Goal: Task Accomplishment & Management: Complete application form

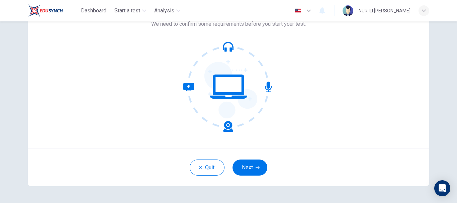
scroll to position [67, 0]
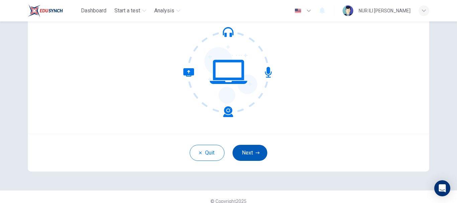
click at [255, 155] on button "Next" at bounding box center [249, 153] width 35 height 16
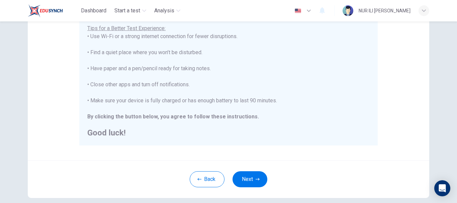
scroll to position [167, 0]
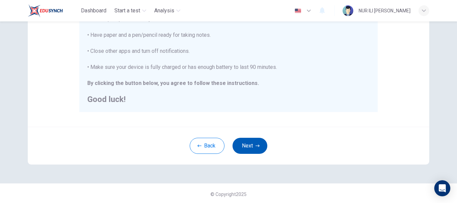
click at [245, 148] on button "Next" at bounding box center [249, 146] width 35 height 16
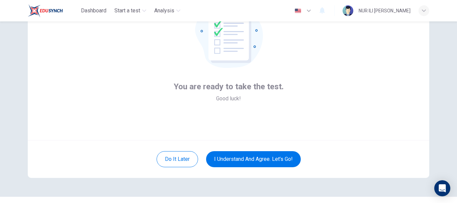
scroll to position [76, 0]
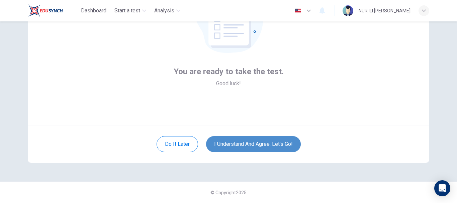
click at [222, 145] on button "I understand and agree. Let’s go!" at bounding box center [253, 144] width 95 height 16
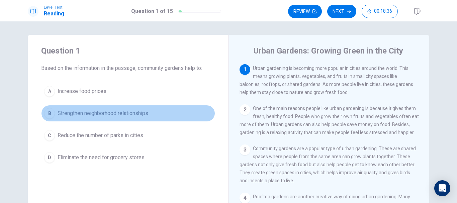
click at [125, 114] on span "Strengthen neighborhood relationships" at bounding box center [103, 113] width 91 height 8
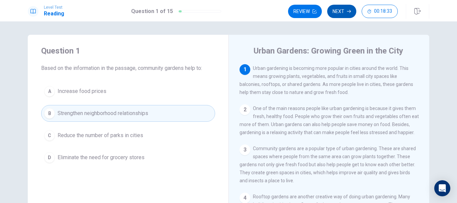
click at [339, 14] on button "Next" at bounding box center [341, 11] width 29 height 13
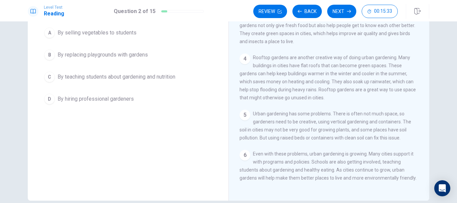
scroll to position [67, 0]
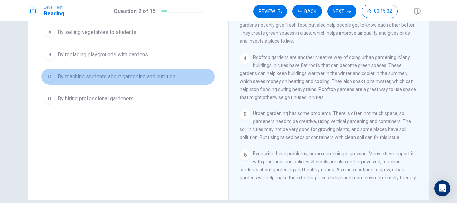
click at [144, 77] on span "By teaching students about gardening and nutrition" at bounding box center [117, 77] width 118 height 8
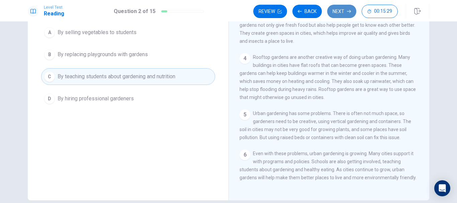
click at [343, 6] on button "Next" at bounding box center [341, 11] width 29 height 13
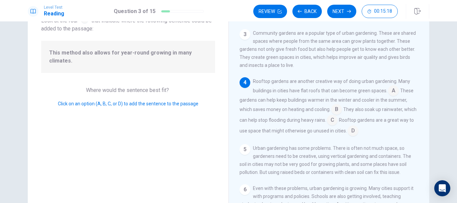
scroll to position [49, 0]
click at [337, 122] on input at bounding box center [332, 120] width 11 height 11
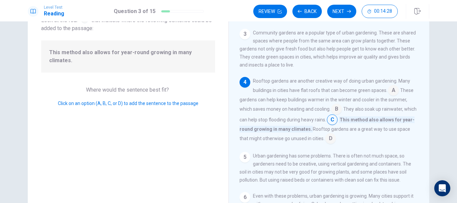
click at [336, 144] on input at bounding box center [330, 139] width 11 height 11
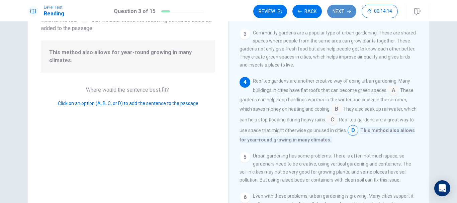
click at [340, 7] on button "Next" at bounding box center [341, 11] width 29 height 13
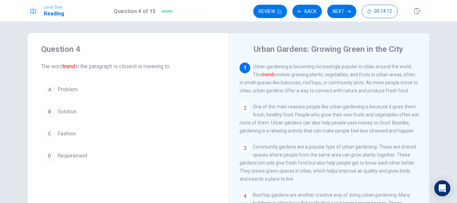
scroll to position [2, 0]
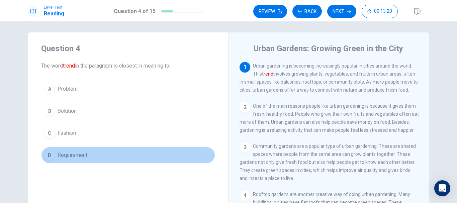
click at [76, 151] on button "D Requirement" at bounding box center [128, 155] width 174 height 17
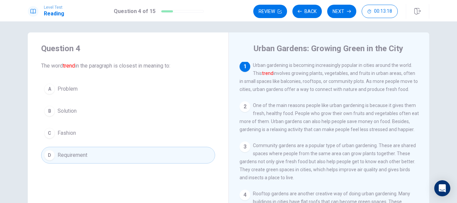
scroll to position [0, 0]
click at [343, 13] on button "Next" at bounding box center [341, 11] width 29 height 13
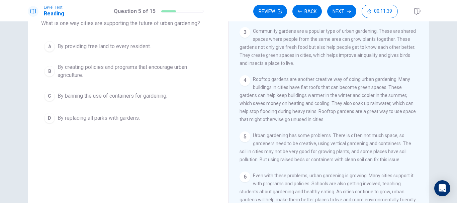
scroll to position [57, 0]
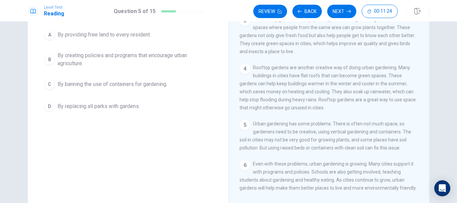
click at [82, 63] on span "By creating policies and programs that encourage urban agriculture." at bounding box center [135, 59] width 154 height 16
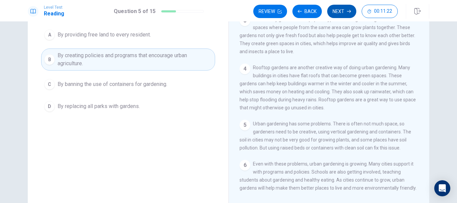
click at [338, 8] on button "Next" at bounding box center [341, 11] width 29 height 13
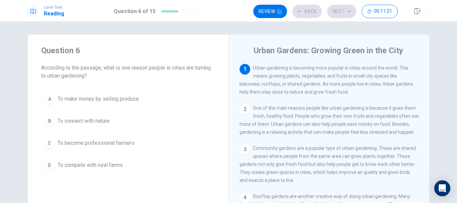
scroll to position [0, 0]
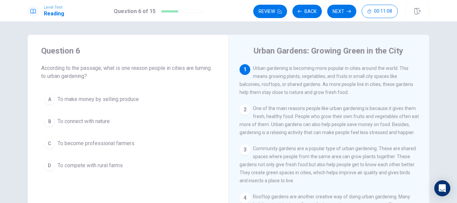
click at [84, 125] on span "To connect with nature" at bounding box center [84, 121] width 52 height 8
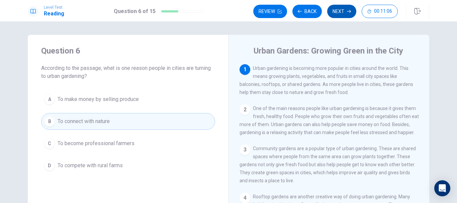
click at [339, 12] on button "Next" at bounding box center [341, 11] width 29 height 13
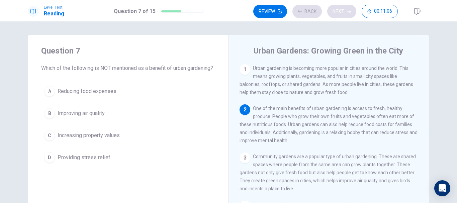
scroll to position [41, 0]
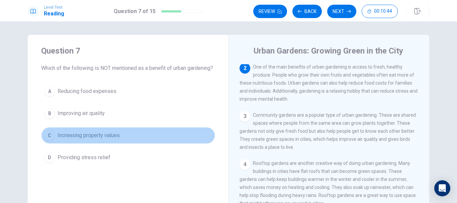
click at [88, 139] on span "Increasing property values" at bounding box center [89, 135] width 62 height 8
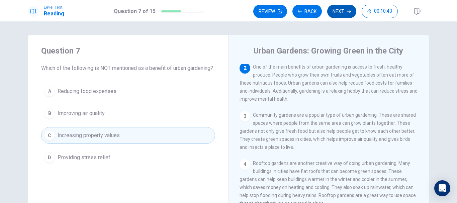
click at [338, 10] on button "Next" at bounding box center [341, 11] width 29 height 13
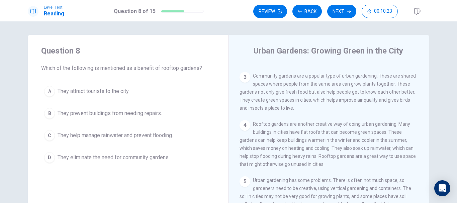
scroll to position [33, 0]
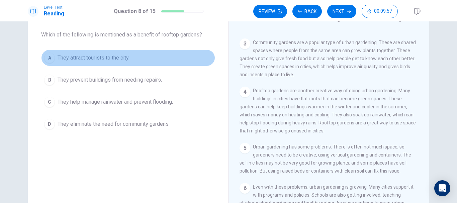
click at [86, 57] on span "They attract tourists to the city." at bounding box center [94, 58] width 72 height 8
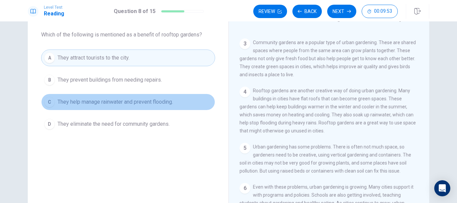
click at [140, 102] on span "They help manage rainwater and prevent flooding." at bounding box center [115, 102] width 115 height 8
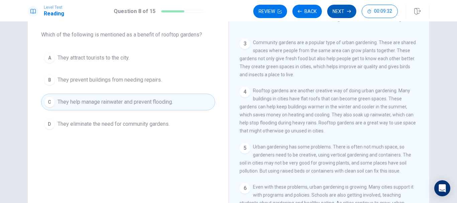
click at [348, 11] on icon "button" at bounding box center [349, 11] width 4 height 4
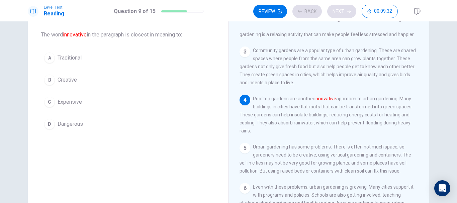
scroll to position [73, 0]
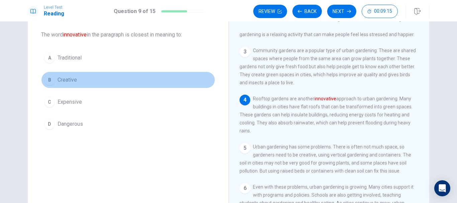
click at [66, 80] on span "Creative" at bounding box center [67, 80] width 19 height 8
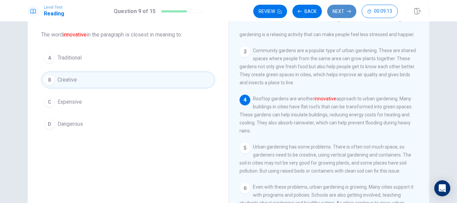
click at [337, 12] on button "Next" at bounding box center [341, 11] width 29 height 13
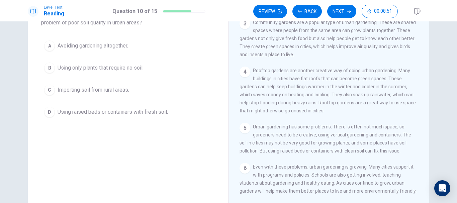
scroll to position [67, 0]
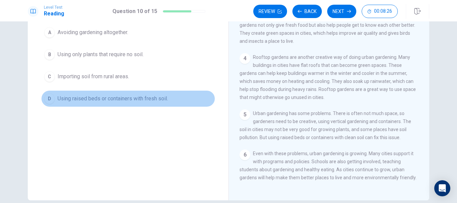
click at [129, 98] on span "Using raised beds or containers with fresh soil." at bounding box center [113, 99] width 110 height 8
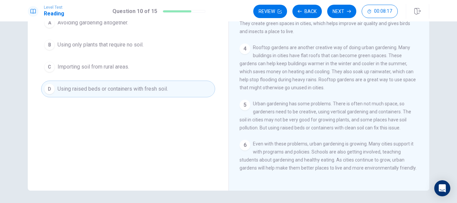
scroll to position [53, 0]
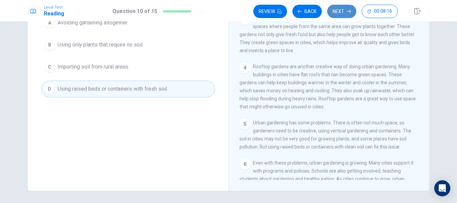
click at [348, 8] on button "Next" at bounding box center [341, 11] width 29 height 13
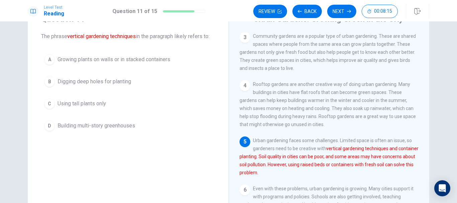
scroll to position [31, 0]
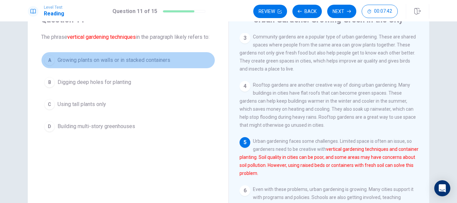
click at [136, 65] on button "A Growing plants on walls or in stacked containers" at bounding box center [128, 60] width 174 height 17
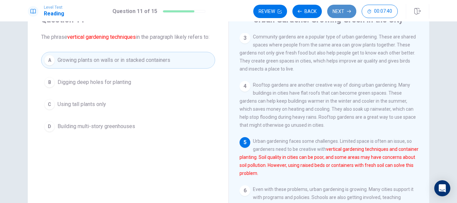
click at [340, 16] on button "Next" at bounding box center [341, 11] width 29 height 13
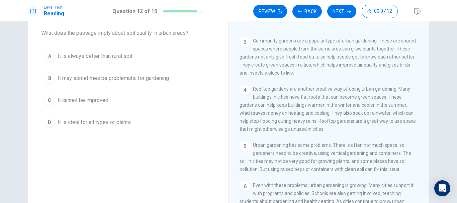
scroll to position [41, 0]
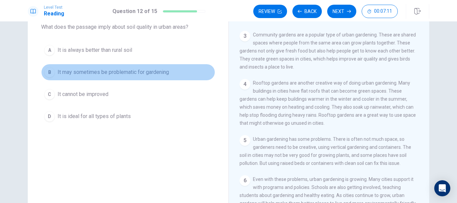
click at [154, 73] on span "It may sometimes be problematic for gardening" at bounding box center [113, 72] width 111 height 8
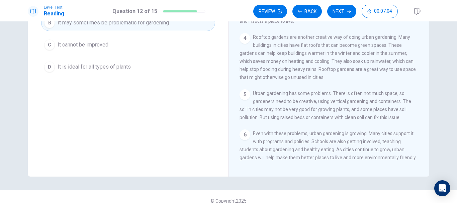
scroll to position [69, 0]
click at [340, 14] on button "Next" at bounding box center [341, 11] width 29 height 13
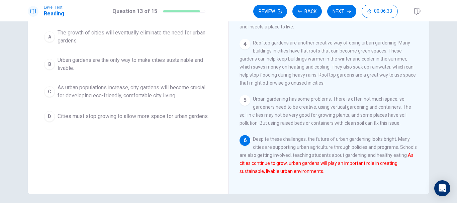
scroll to position [73, 0]
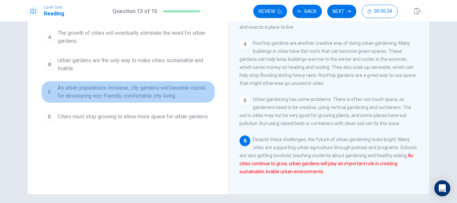
click at [188, 95] on span "As urban populations increase, city gardens will become crucial for developing …" at bounding box center [135, 92] width 154 height 16
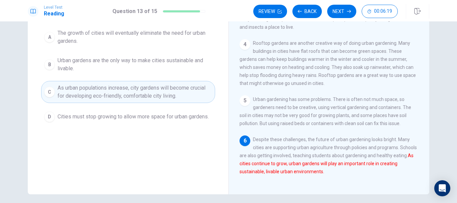
scroll to position [66, 0]
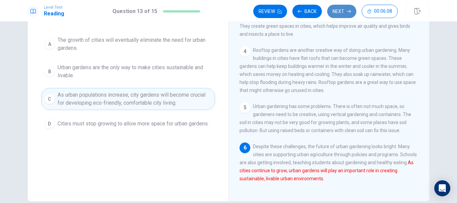
click at [341, 13] on button "Next" at bounding box center [341, 11] width 29 height 13
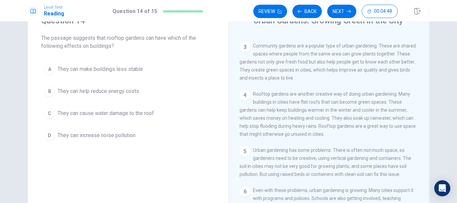
scroll to position [32, 0]
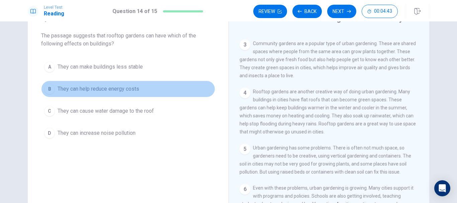
click at [120, 88] on span "They can help reduce energy costs" at bounding box center [99, 89] width 82 height 8
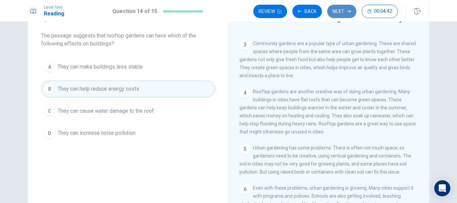
click at [335, 9] on button "Next" at bounding box center [341, 11] width 29 height 13
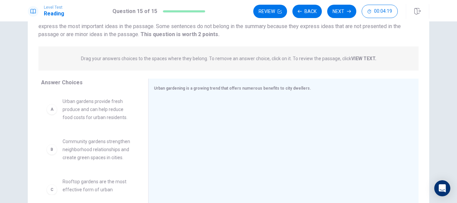
scroll to position [66, 0]
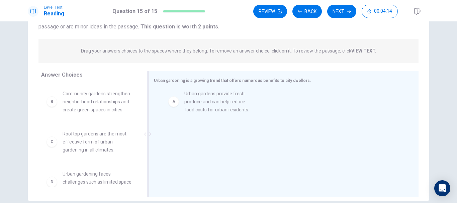
drag, startPoint x: 89, startPoint y: 103, endPoint x: 215, endPoint y: 102, distance: 125.4
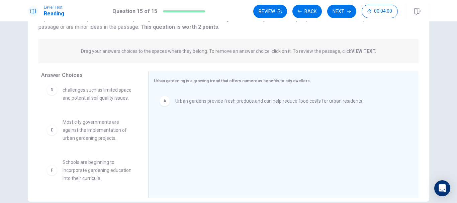
scroll to position [0, 0]
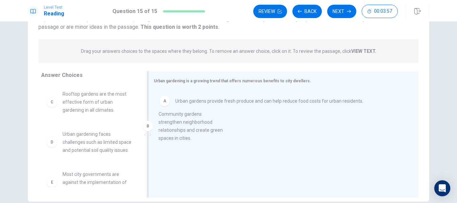
drag, startPoint x: 85, startPoint y: 104, endPoint x: 185, endPoint y: 123, distance: 101.9
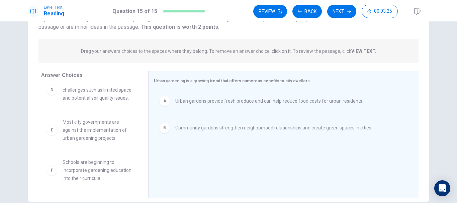
scroll to position [99, 0]
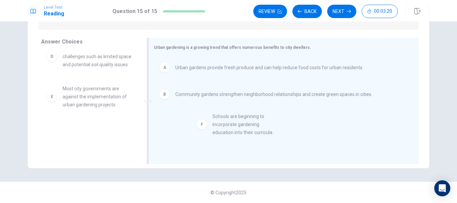
drag, startPoint x: 83, startPoint y: 141, endPoint x: 236, endPoint y: 129, distance: 154.3
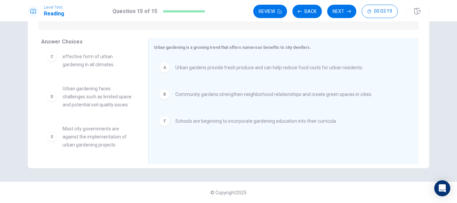
scroll to position [0, 0]
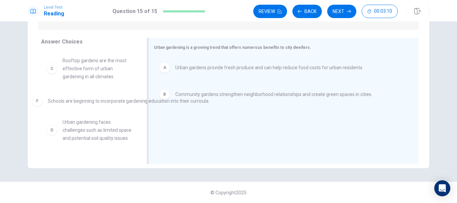
drag, startPoint x: 210, startPoint y: 125, endPoint x: 80, endPoint y: 105, distance: 131.0
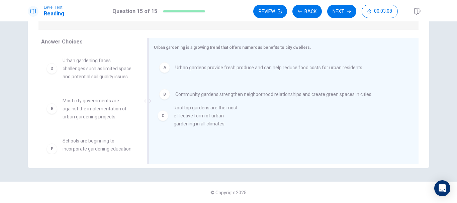
drag, startPoint x: 78, startPoint y: 72, endPoint x: 194, endPoint y: 123, distance: 126.8
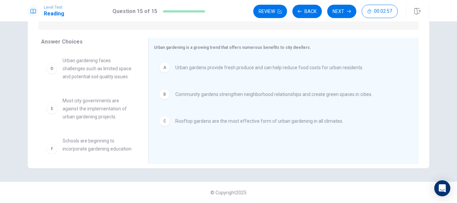
scroll to position [20, 0]
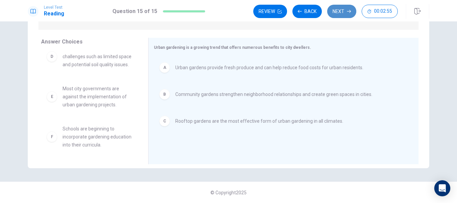
click at [339, 13] on button "Next" at bounding box center [341, 11] width 29 height 13
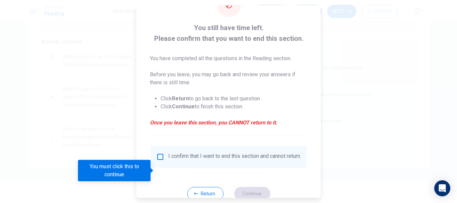
scroll to position [46, 0]
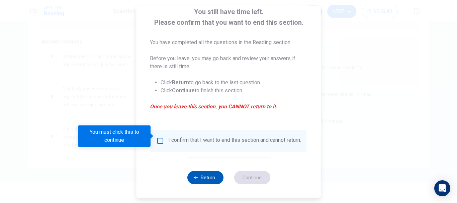
click at [207, 175] on button "Return" at bounding box center [205, 177] width 36 height 13
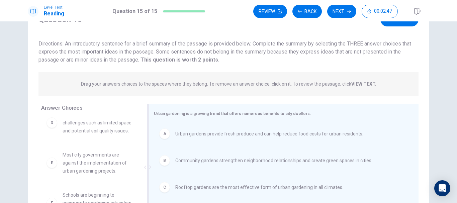
scroll to position [32, 0]
click at [304, 12] on button "Back" at bounding box center [306, 11] width 29 height 13
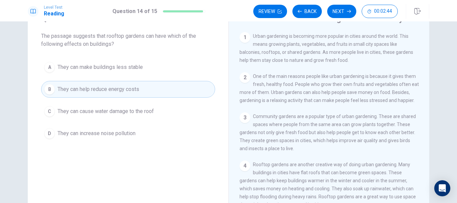
scroll to position [0, 0]
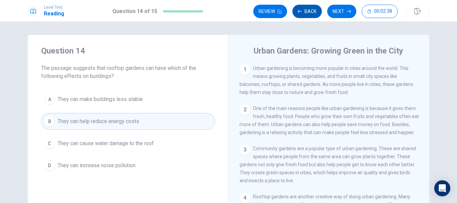
click at [308, 12] on button "Back" at bounding box center [306, 11] width 29 height 13
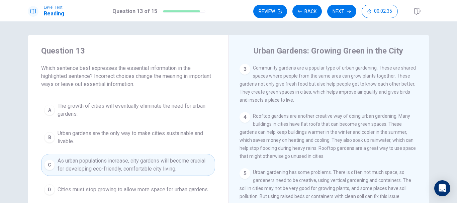
scroll to position [33, 0]
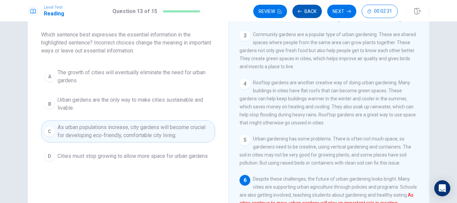
click at [308, 9] on button "Back" at bounding box center [306, 11] width 29 height 13
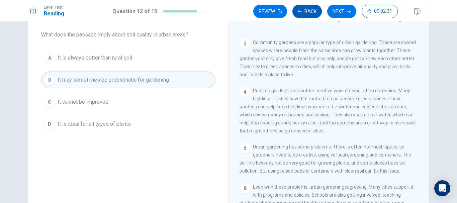
scroll to position [82, 0]
click at [308, 9] on button "Back" at bounding box center [306, 11] width 29 height 13
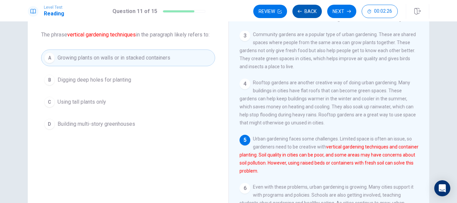
click at [308, 9] on button "Back" at bounding box center [306, 11] width 29 height 13
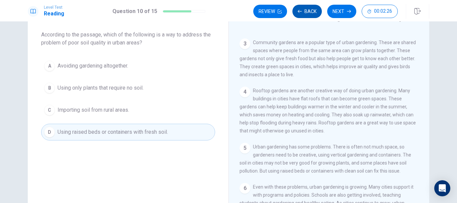
scroll to position [82, 0]
click at [308, 9] on button "Back" at bounding box center [306, 11] width 29 height 13
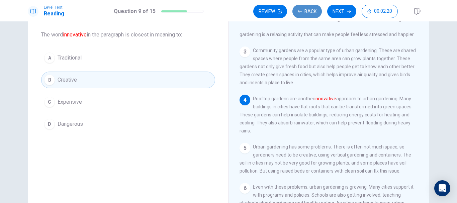
click at [308, 9] on button "Back" at bounding box center [306, 11] width 29 height 13
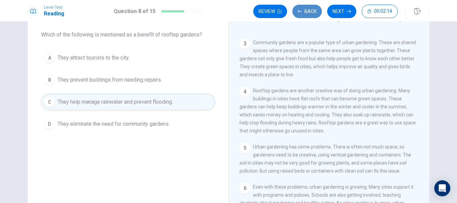
click at [308, 9] on button "Back" at bounding box center [306, 11] width 29 height 13
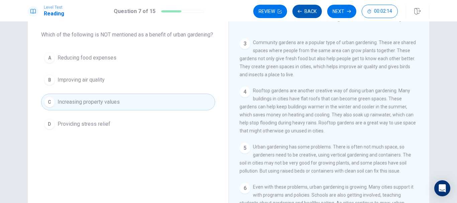
scroll to position [41, 0]
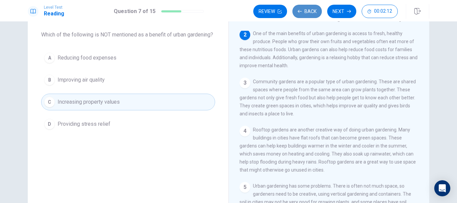
click at [308, 9] on button "Back" at bounding box center [306, 11] width 29 height 13
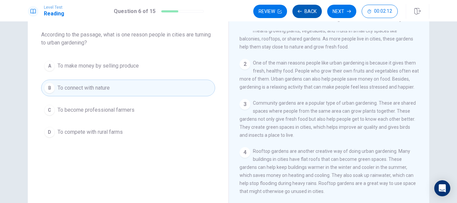
scroll to position [0, 0]
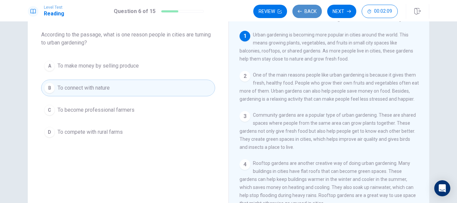
click at [308, 9] on button "Back" at bounding box center [306, 11] width 29 height 13
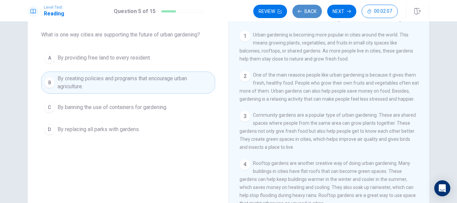
click at [308, 9] on button "Back" at bounding box center [306, 11] width 29 height 13
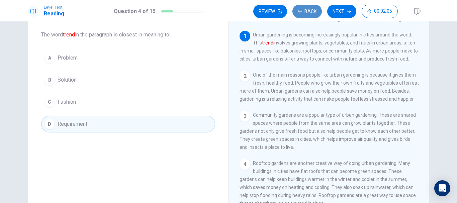
click at [308, 9] on button "Back" at bounding box center [306, 11] width 29 height 13
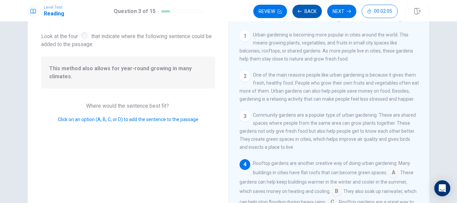
scroll to position [74, 0]
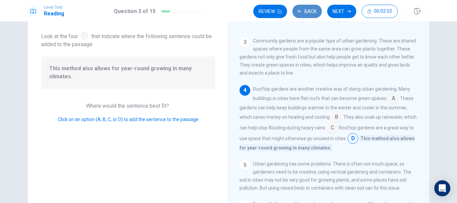
click at [308, 9] on button "Back" at bounding box center [306, 11] width 29 height 13
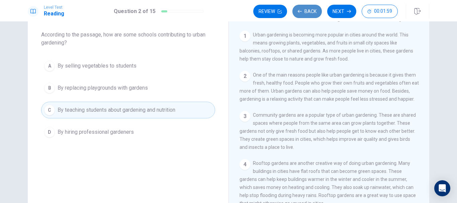
click at [308, 9] on button "Back" at bounding box center [306, 11] width 29 height 13
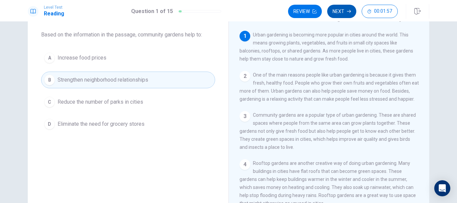
click at [342, 8] on button "Next" at bounding box center [341, 11] width 29 height 13
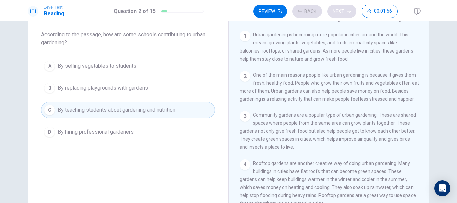
click at [342, 8] on div "Review Back Next 00:01:56" at bounding box center [325, 11] width 144 height 13
click at [337, 14] on button "Next" at bounding box center [341, 11] width 29 height 13
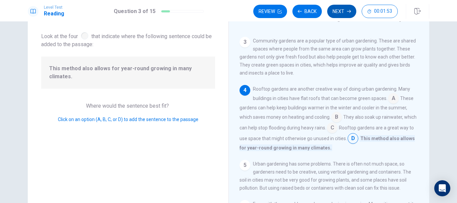
click at [335, 8] on button "Next" at bounding box center [341, 11] width 29 height 13
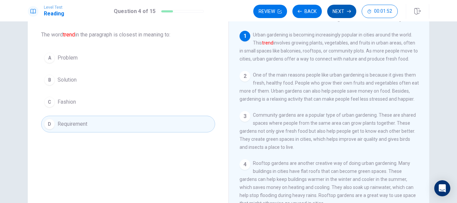
click at [341, 13] on button "Next" at bounding box center [341, 11] width 29 height 13
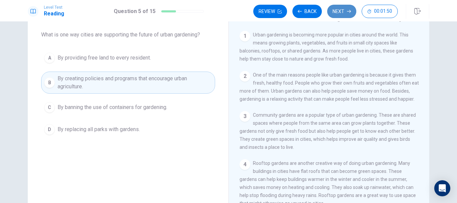
click at [336, 15] on button "Next" at bounding box center [341, 11] width 29 height 13
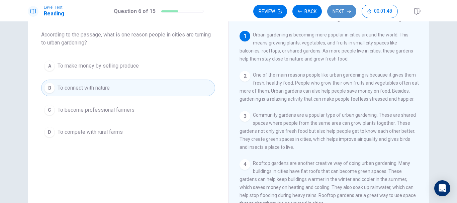
click at [338, 13] on button "Next" at bounding box center [341, 11] width 29 height 13
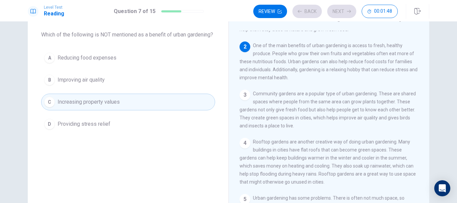
scroll to position [41, 0]
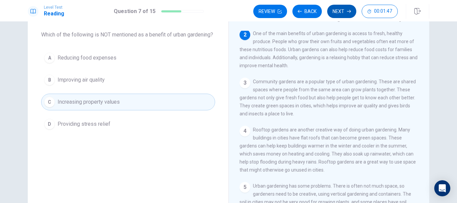
click at [339, 15] on button "Next" at bounding box center [341, 11] width 29 height 13
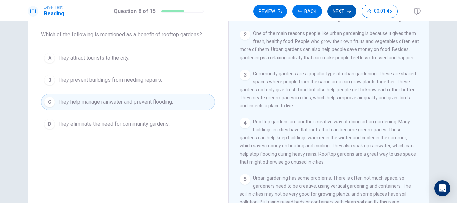
click at [341, 11] on button "Next" at bounding box center [341, 11] width 29 height 13
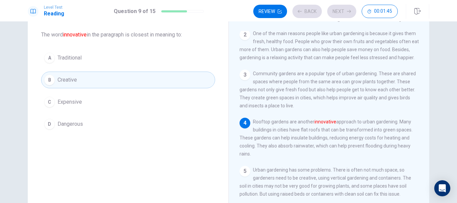
scroll to position [49, 0]
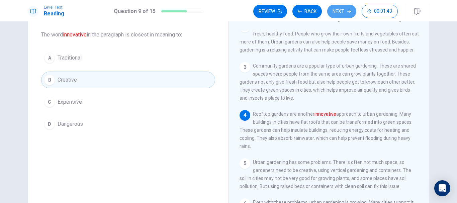
click at [341, 15] on button "Next" at bounding box center [341, 11] width 29 height 13
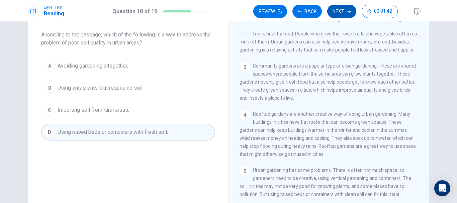
click at [338, 10] on button "Next" at bounding box center [341, 11] width 29 height 13
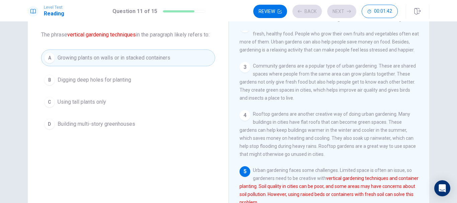
scroll to position [90, 0]
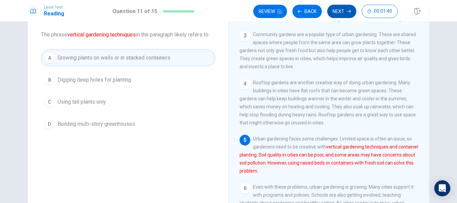
click at [341, 9] on button "Next" at bounding box center [341, 11] width 29 height 13
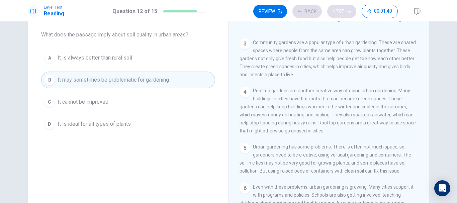
scroll to position [82, 0]
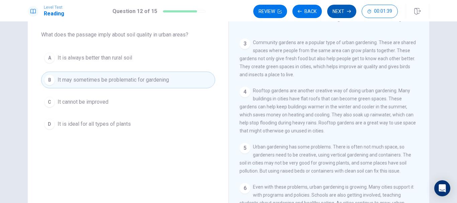
click at [337, 11] on button "Next" at bounding box center [341, 11] width 29 height 13
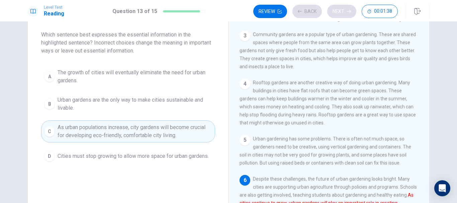
scroll to position [90, 0]
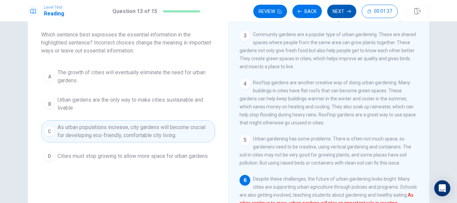
click at [335, 13] on button "Next" at bounding box center [341, 11] width 29 height 13
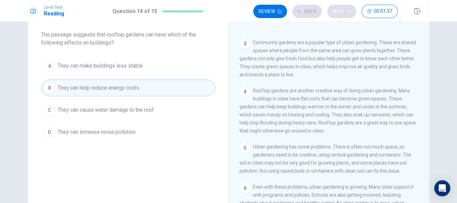
scroll to position [82, 0]
click at [339, 13] on button "Next" at bounding box center [341, 11] width 29 height 13
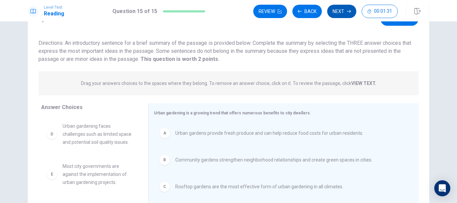
click at [344, 9] on button "Next" at bounding box center [341, 11] width 29 height 13
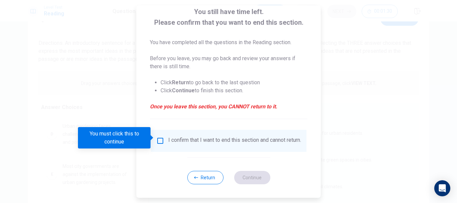
scroll to position [46, 0]
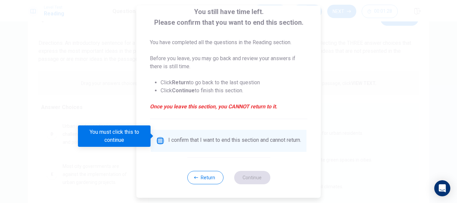
click at [156, 137] on input "You must click this to continue" at bounding box center [160, 141] width 8 height 8
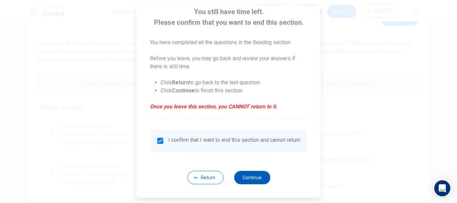
click at [247, 178] on button "Continue" at bounding box center [252, 177] width 36 height 13
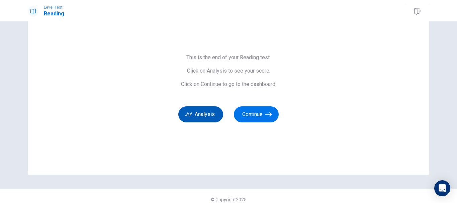
click at [197, 112] on button "Analysis" at bounding box center [200, 114] width 45 height 16
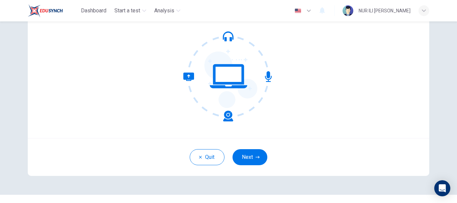
scroll to position [67, 0]
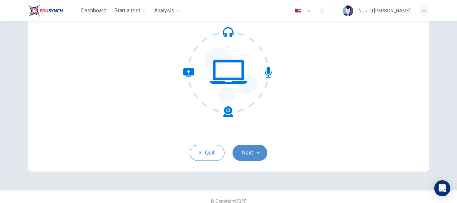
click at [253, 152] on button "Next" at bounding box center [249, 153] width 35 height 16
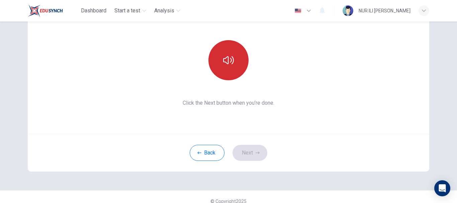
click at [225, 63] on icon "button" at bounding box center [228, 60] width 11 height 11
click at [231, 66] on button "button" at bounding box center [228, 60] width 40 height 40
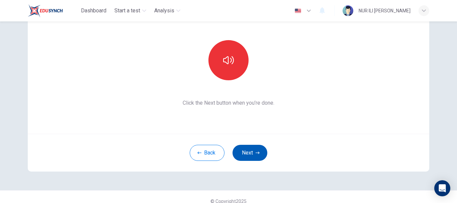
click at [251, 152] on button "Next" at bounding box center [249, 153] width 35 height 16
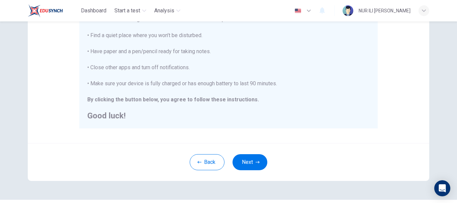
scroll to position [164, 0]
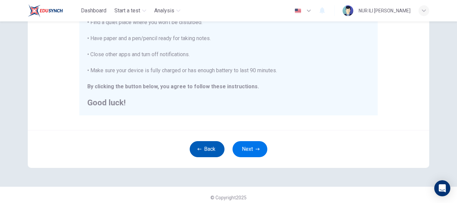
click at [196, 156] on button "Back" at bounding box center [207, 149] width 35 height 16
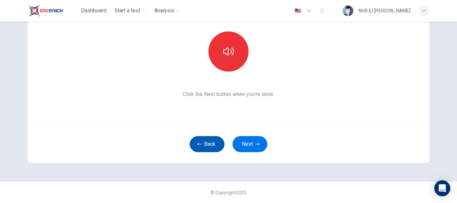
scroll to position [76, 0]
click at [198, 144] on icon "button" at bounding box center [199, 144] width 4 height 4
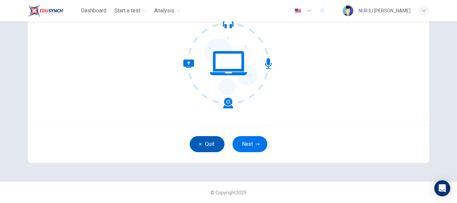
click at [199, 148] on button "Quit" at bounding box center [207, 144] width 35 height 16
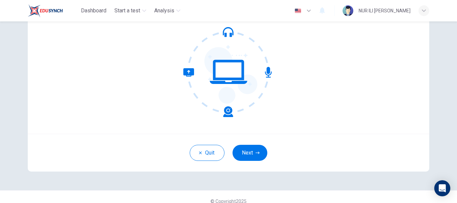
scroll to position [76, 0]
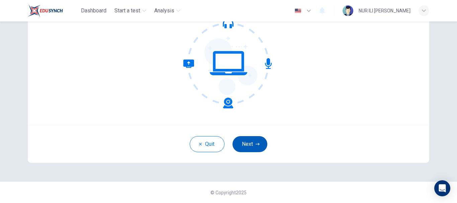
click at [245, 141] on button "Next" at bounding box center [249, 144] width 35 height 16
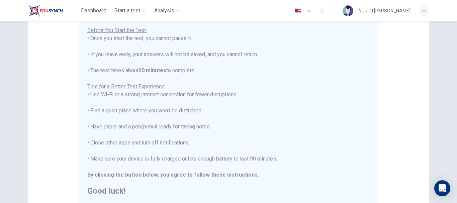
scroll to position [0, 0]
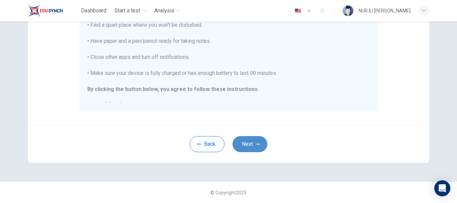
click at [239, 142] on button "Next" at bounding box center [249, 144] width 35 height 16
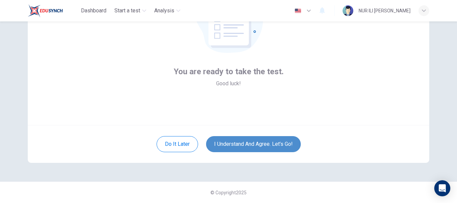
click at [263, 147] on button "I understand and agree. Let’s go!" at bounding box center [253, 144] width 95 height 16
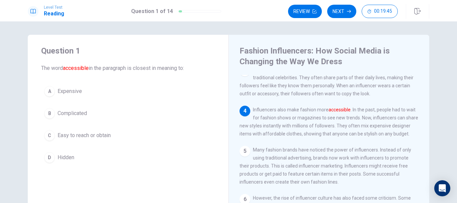
scroll to position [98, 0]
click at [95, 135] on span "Easy to reach or obtain" at bounding box center [84, 135] width 53 height 8
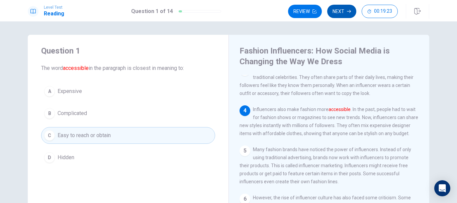
click at [335, 12] on button "Next" at bounding box center [341, 11] width 29 height 13
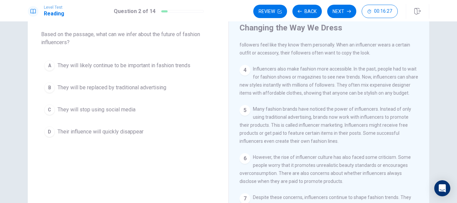
scroll to position [33, 0]
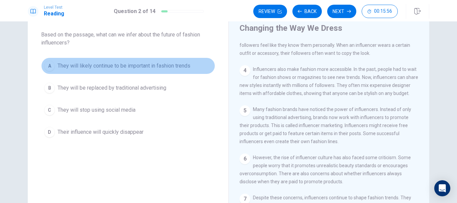
click at [165, 66] on span "They will likely continue to be important in fashion trends" at bounding box center [124, 66] width 133 height 8
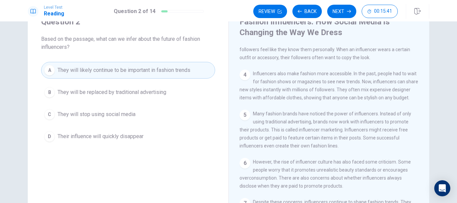
scroll to position [29, 0]
click at [339, 7] on button "Next" at bounding box center [341, 11] width 29 height 13
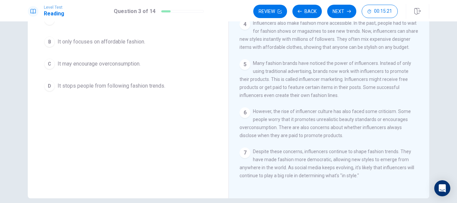
scroll to position [123, 0]
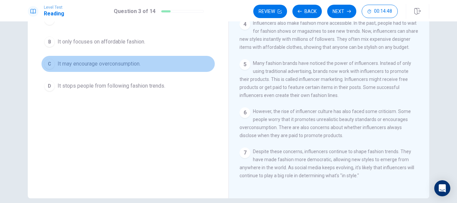
click at [127, 65] on span "It may encourage overconsumption." at bounding box center [99, 64] width 83 height 8
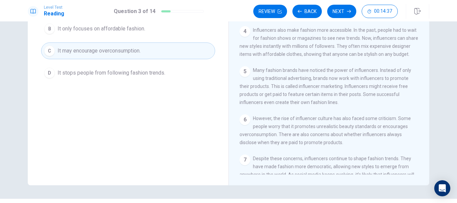
scroll to position [84, 0]
click at [340, 12] on button "Next" at bounding box center [341, 11] width 29 height 13
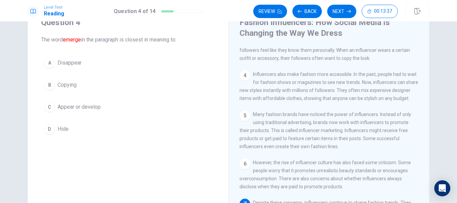
scroll to position [21, 0]
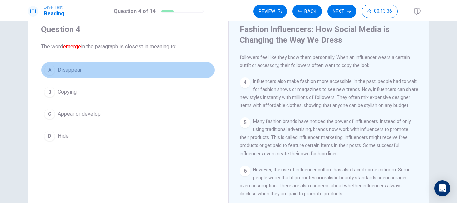
click at [75, 70] on span "Disappear" at bounding box center [70, 70] width 24 height 8
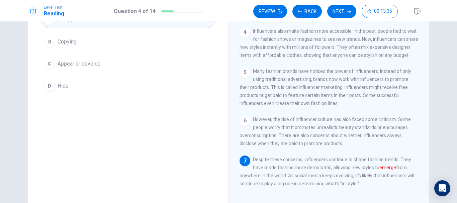
scroll to position [96, 0]
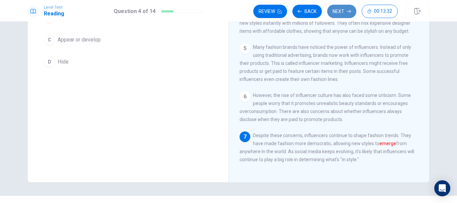
click at [336, 9] on button "Next" at bounding box center [341, 11] width 29 height 13
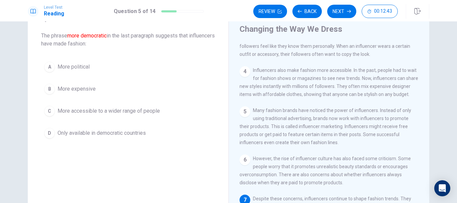
scroll to position [32, 0]
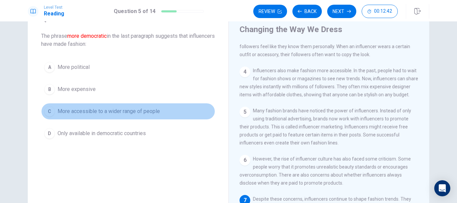
click at [133, 109] on span "More accessible to a wider range of people" at bounding box center [109, 111] width 102 height 8
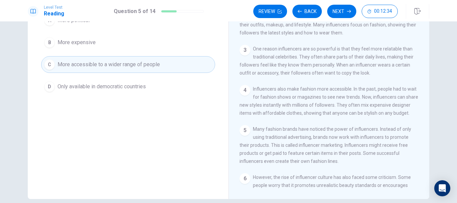
scroll to position [0, 0]
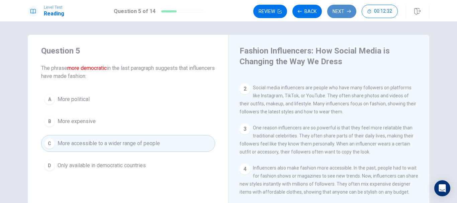
click at [335, 12] on button "Next" at bounding box center [341, 11] width 29 height 13
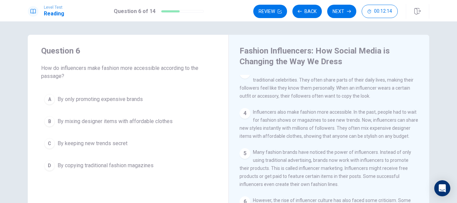
scroll to position [106, 0]
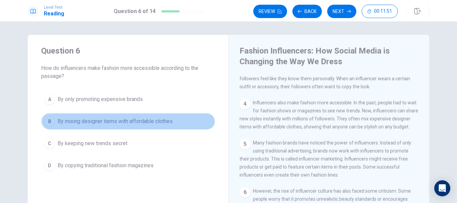
click at [113, 119] on span "By mixing designer items with affordable clothes" at bounding box center [115, 121] width 115 height 8
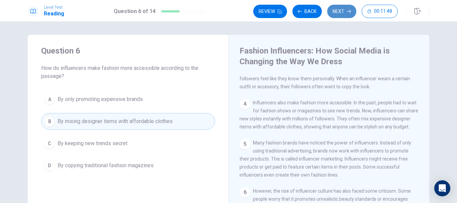
click at [346, 12] on button "Next" at bounding box center [341, 11] width 29 height 13
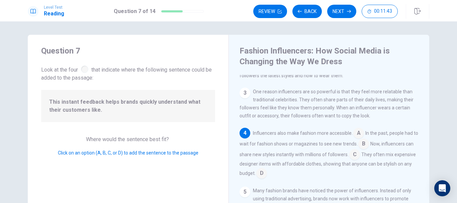
scroll to position [92, 0]
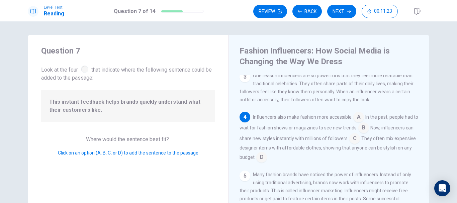
drag, startPoint x: 246, startPoint y: 142, endPoint x: 251, endPoint y: 148, distance: 7.4
click at [248, 144] on div "Influencers also make fashion more accessible. A In the past, people had to wai…" at bounding box center [328, 137] width 179 height 51
click at [267, 161] on input at bounding box center [261, 157] width 11 height 11
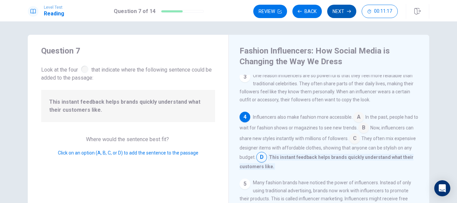
click at [339, 7] on button "Next" at bounding box center [341, 11] width 29 height 13
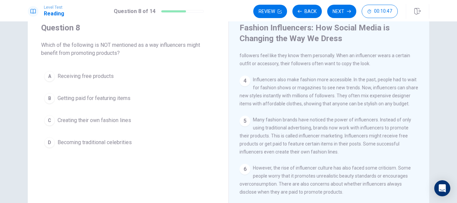
scroll to position [115, 0]
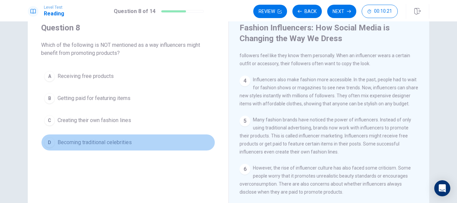
click at [86, 136] on button "D Becoming traditional celebrities" at bounding box center [128, 142] width 174 height 17
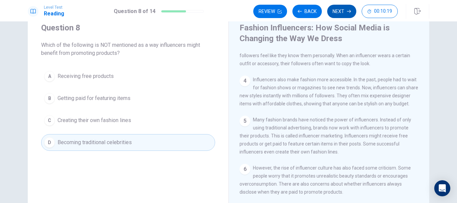
click at [337, 14] on button "Next" at bounding box center [341, 11] width 29 height 13
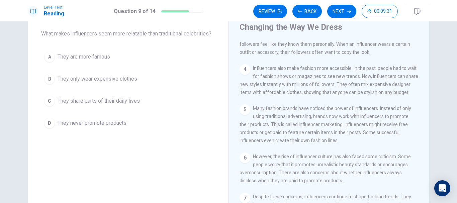
scroll to position [32, 0]
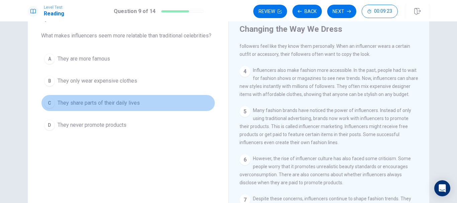
click at [116, 107] on span "They share parts of their daily lives" at bounding box center [99, 103] width 82 height 8
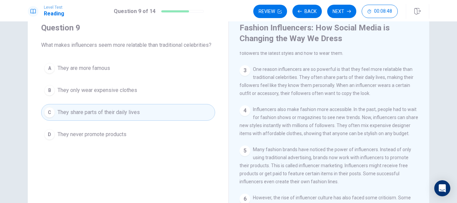
scroll to position [23, 0]
click at [345, 13] on button "Next" at bounding box center [341, 11] width 29 height 13
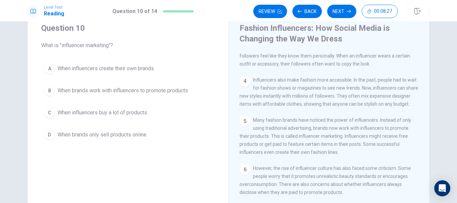
scroll to position [123, 0]
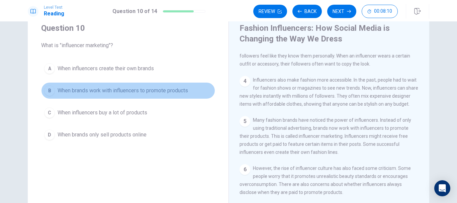
click at [137, 90] on span "When brands work with influencers to promote products" at bounding box center [123, 91] width 130 height 8
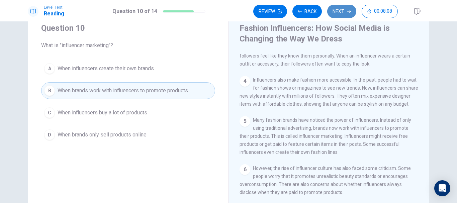
click at [338, 9] on button "Next" at bounding box center [341, 11] width 29 height 13
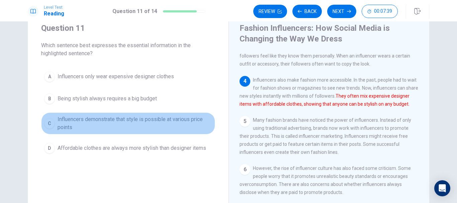
click at [115, 117] on span "Influencers demonstrate that style is possible at various price points" at bounding box center [135, 123] width 154 height 16
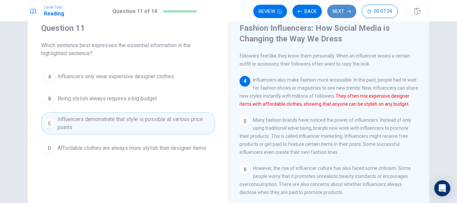
click at [343, 13] on button "Next" at bounding box center [341, 11] width 29 height 13
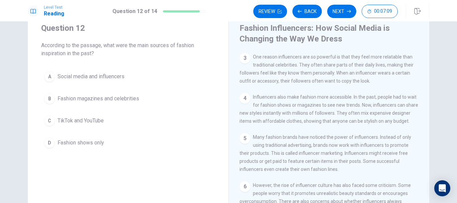
scroll to position [87, 0]
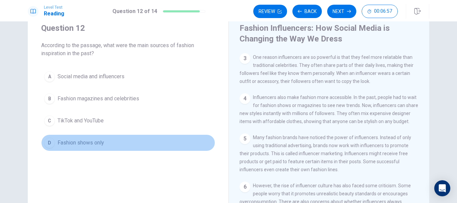
click at [86, 138] on button "D Fashion shows only" at bounding box center [128, 142] width 174 height 17
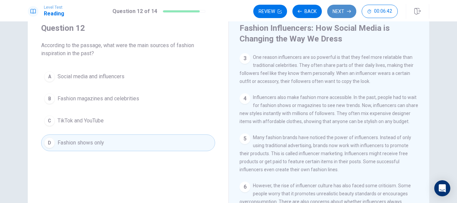
click at [338, 12] on button "Next" at bounding box center [341, 11] width 29 height 13
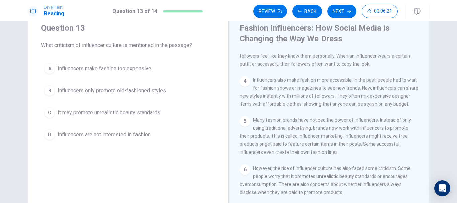
scroll to position [27, 0]
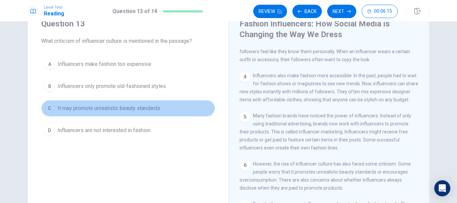
click at [144, 109] on span "It may promote unrealistic beauty standards" at bounding box center [109, 108] width 103 height 8
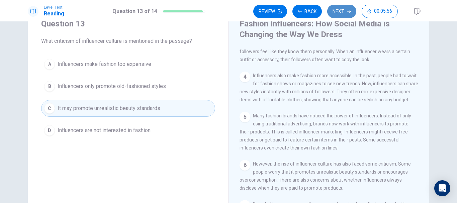
click at [340, 14] on button "Next" at bounding box center [341, 11] width 29 height 13
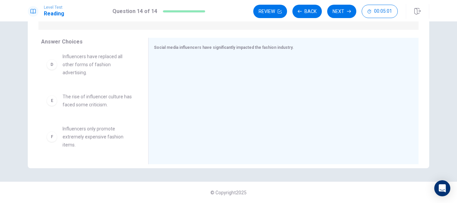
scroll to position [0, 0]
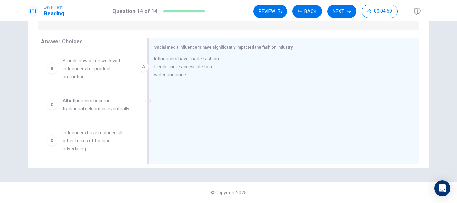
drag, startPoint x: 79, startPoint y: 74, endPoint x: 185, endPoint y: 71, distance: 105.7
click at [76, 69] on span "Brands now often work with influencers for product promotion." at bounding box center [98, 69] width 70 height 24
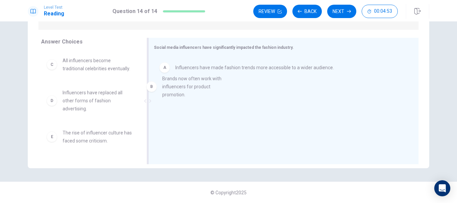
drag, startPoint x: 76, startPoint y: 69, endPoint x: 181, endPoint y: 89, distance: 106.2
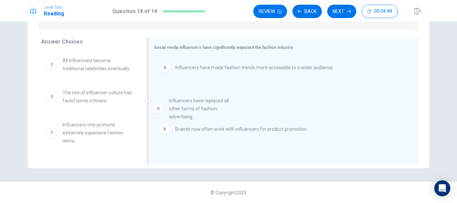
drag, startPoint x: 76, startPoint y: 111, endPoint x: 187, endPoint y: 111, distance: 110.7
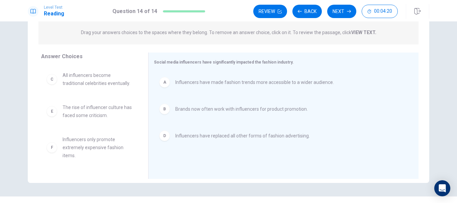
scroll to position [4, 0]
click at [343, 9] on button "Next" at bounding box center [341, 11] width 29 height 13
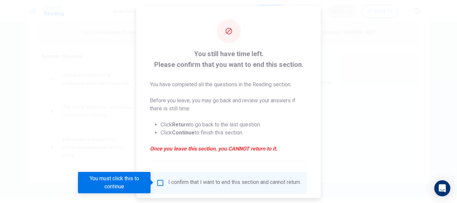
scroll to position [46, 0]
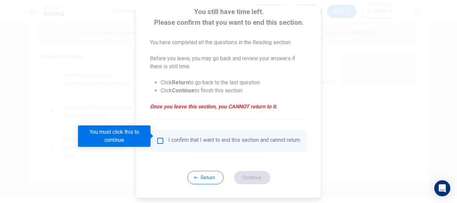
click at [160, 137] on input "You must click this to continue" at bounding box center [160, 141] width 8 height 8
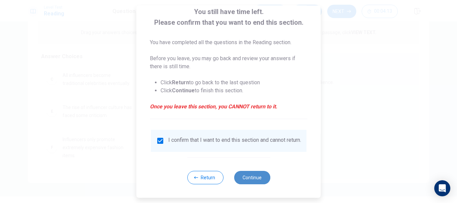
click at [245, 174] on button "Continue" at bounding box center [252, 177] width 36 height 13
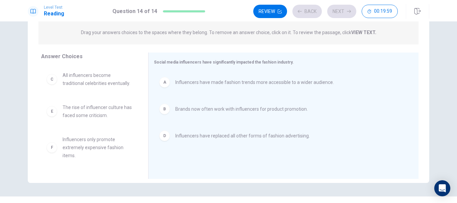
scroll to position [40, 0]
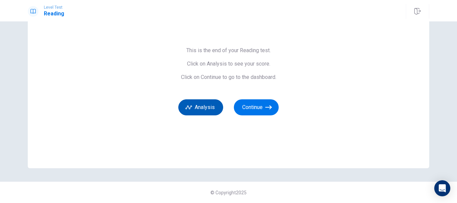
click at [196, 108] on button "Analysis" at bounding box center [200, 107] width 45 height 16
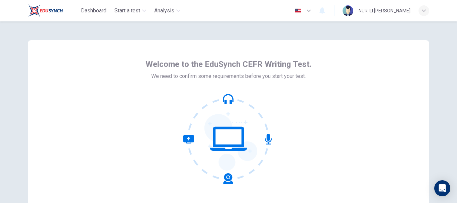
scroll to position [76, 0]
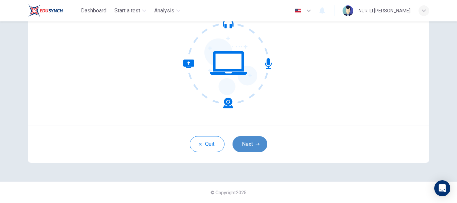
click at [245, 142] on button "Next" at bounding box center [249, 144] width 35 height 16
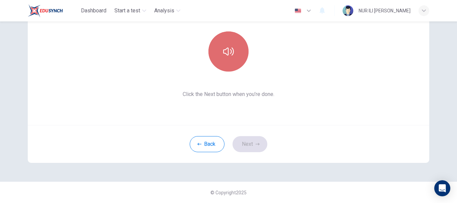
click at [234, 58] on button "button" at bounding box center [228, 51] width 40 height 40
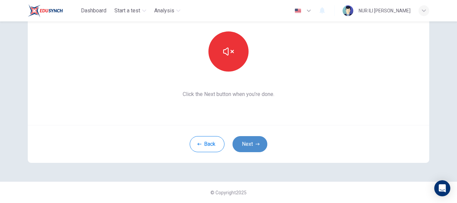
click at [247, 146] on button "Next" at bounding box center [249, 144] width 35 height 16
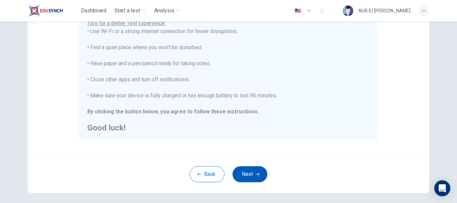
scroll to position [139, 0]
click at [249, 174] on button "Next" at bounding box center [249, 174] width 35 height 16
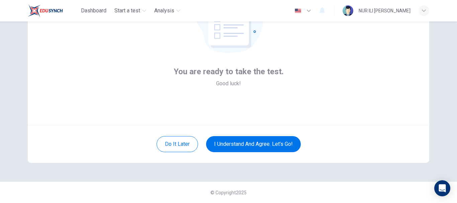
scroll to position [73, 0]
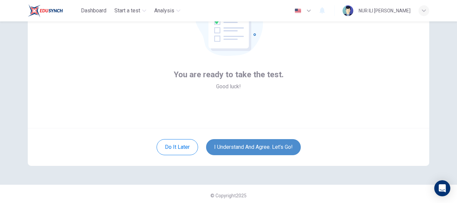
click at [237, 143] on button "I understand and agree. Let’s go!" at bounding box center [253, 147] width 95 height 16
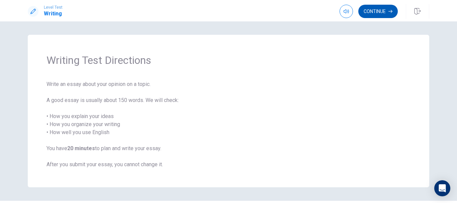
click at [381, 8] on button "Continue" at bounding box center [377, 11] width 39 height 13
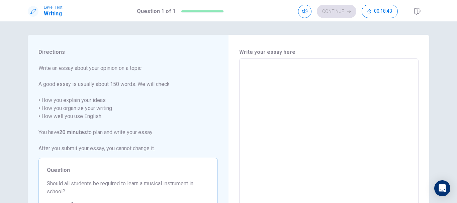
click at [286, 77] on textarea at bounding box center [329, 151] width 170 height 174
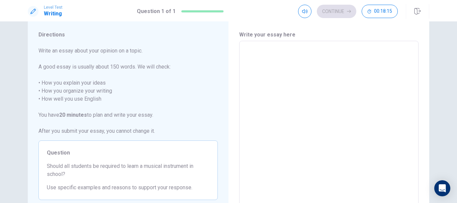
scroll to position [18, 0]
click at [275, 65] on textarea at bounding box center [329, 133] width 170 height 174
type textarea "I"
type textarea "x"
type textarea "I"
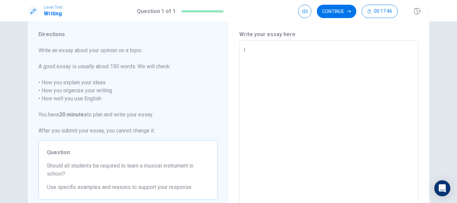
type textarea "x"
type textarea "I a"
type textarea "x"
type textarea "I am"
type textarea "x"
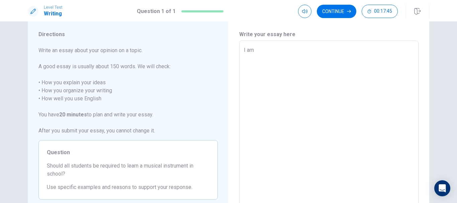
type textarea "I am"
type textarea "x"
type textarea "I am o"
type textarea "x"
type textarea "I am of"
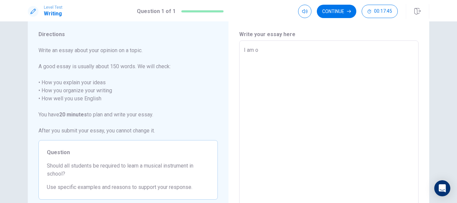
type textarea "x"
type textarea "I am of"
type textarea "x"
type textarea "I am of t"
type textarea "x"
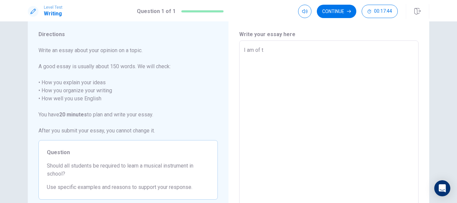
type textarea "I am of th"
type textarea "x"
type textarea "I am of the"
type textarea "x"
type textarea "I am of the"
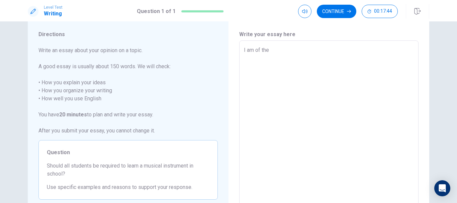
type textarea "x"
type textarea "I am of the i"
type textarea "x"
type textarea "I am of the ip"
type textarea "x"
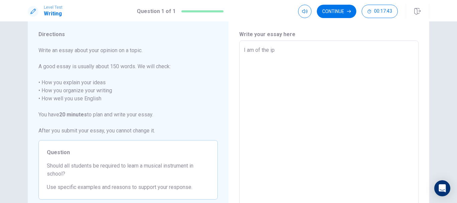
type textarea "I am of the ipi"
type textarea "x"
type textarea "I am of the ipin"
type textarea "x"
type textarea "I am of the ipi"
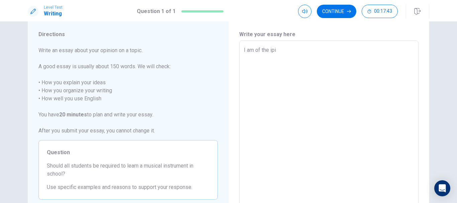
type textarea "x"
type textarea "I am of the ip"
type textarea "x"
type textarea "I am of the i"
type textarea "x"
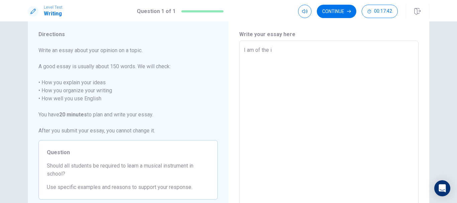
type textarea "I am of the"
type textarea "x"
type textarea "I am of the o"
type textarea "x"
type textarea "I am of the op"
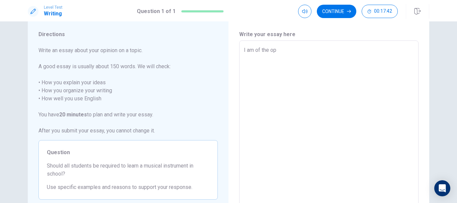
type textarea "x"
type textarea "I am of the opi"
type textarea "x"
type textarea "I am of the opin"
type textarea "x"
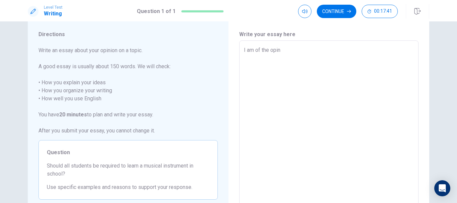
type textarea "I am of the opini"
type textarea "x"
type textarea "I am of the opinio"
type textarea "x"
type textarea "I am of the opinion"
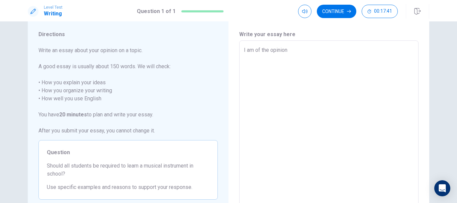
type textarea "x"
type textarea "I am of the opinion"
type textarea "x"
type textarea "I am of the opinion t"
type textarea "x"
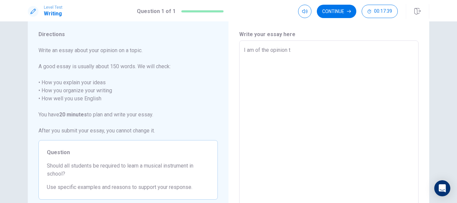
type textarea "I am of the opinion th"
type textarea "x"
type textarea "I am of the opinion tha"
type textarea "x"
type textarea "I am of the opinion that"
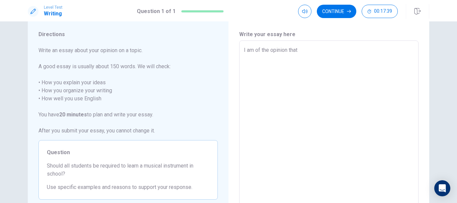
type textarea "x"
type textarea "I am of the opinion that"
type textarea "x"
type textarea "I am of the opinion that n"
type textarea "x"
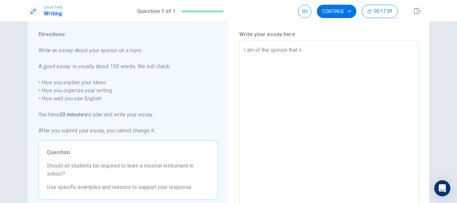
type textarea "I am of the opinion that no"
type textarea "x"
type textarea "I am of the opinion that not"
type textarea "x"
type textarea "I am of the opinion that not"
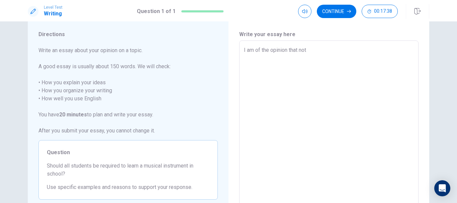
type textarea "x"
type textarea "I am of the opinion that not a"
type textarea "x"
type textarea "I am of the opinion that not al"
type textarea "x"
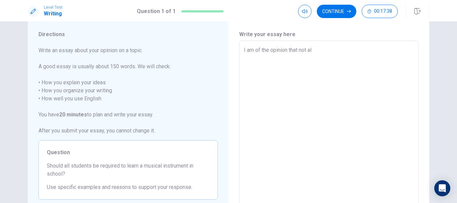
type textarea "I am of the opinion that not all"
type textarea "x"
type textarea "I am of the opinion that not all"
type textarea "x"
type textarea "I am of the opinion that not all s"
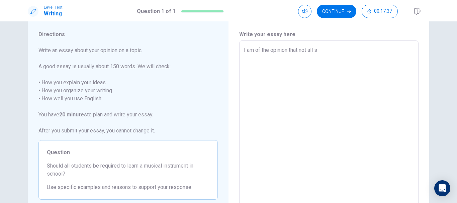
type textarea "x"
type textarea "I am of the opinion that not all st"
type textarea "x"
type textarea "I am of the opinion that not all stu"
type textarea "x"
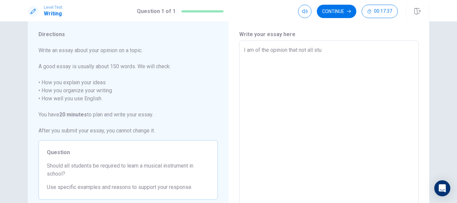
type textarea "I am of the opinion that not all stud"
type textarea "x"
type textarea "I am of the opinion that not all stude"
type textarea "x"
type textarea "I am of the opinion that not all studen"
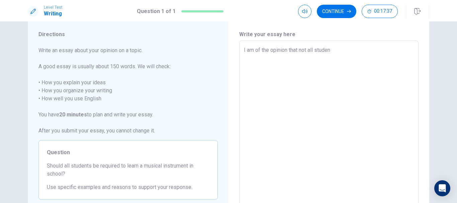
type textarea "x"
type textarea "I am of the opinion that not all student"
type textarea "x"
type textarea "I am of the opinion that not all students"
type textarea "x"
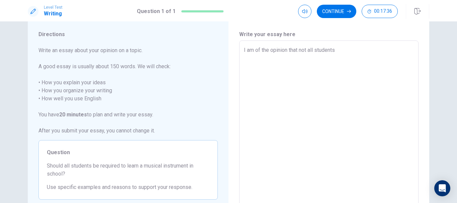
type textarea "I am of the opinion that not all students"
type textarea "x"
type textarea "I am of the opinion that not all students s"
type textarea "x"
type textarea "I am of the opinion that not all students sh"
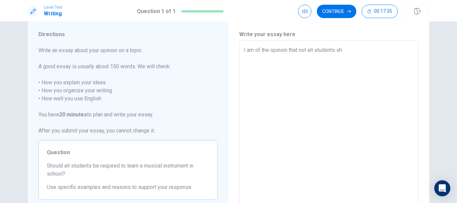
type textarea "x"
type textarea "I am of the opinion that not all students sho"
type textarea "x"
type textarea "I am of the opinion that not all students shou"
type textarea "x"
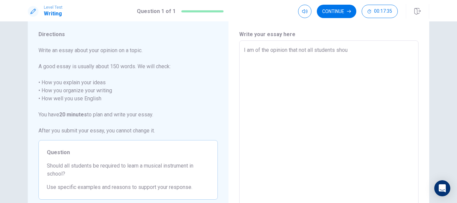
type textarea "I am of the opinion that not all students shouk"
type textarea "x"
type textarea "I am of the opinion that not all students shoukd"
type textarea "x"
type textarea "I am of the opinion that not all students shouk"
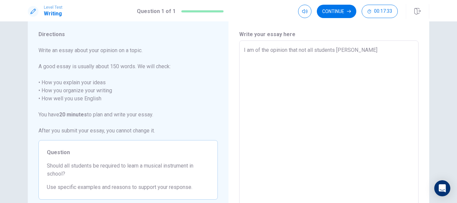
type textarea "x"
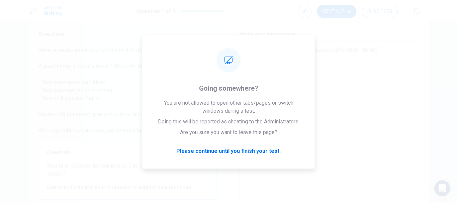
type textarea "I am of the opinion that not all students shouk"
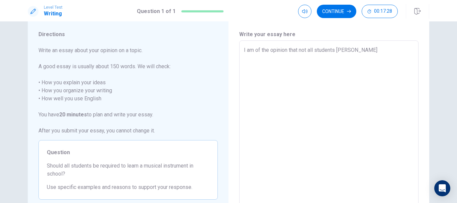
click at [341, 136] on textarea "I am of the opinion that not all students shouk" at bounding box center [329, 133] width 170 height 174
type textarea "x"
click at [358, 51] on textarea "I am of the opinion that not all students shouk" at bounding box center [329, 133] width 170 height 174
type textarea "I am of the opinion that not all students shou"
type textarea "x"
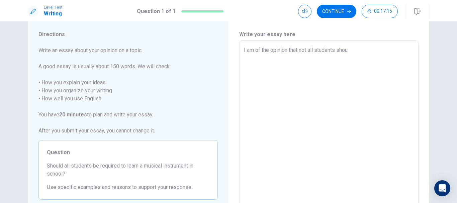
type textarea "I am of the opinion that not all students shoul"
type textarea "x"
type textarea "I am of the opinion that not all students should"
type textarea "x"
type textarea "I am of the opinion that not all students should"
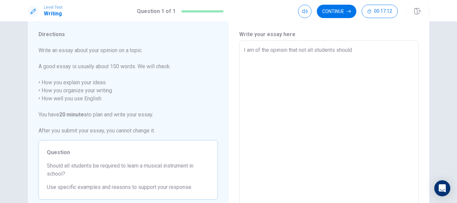
type textarea "x"
type textarea "I am of the opinion that not all students should b"
type textarea "x"
type textarea "I am of the opinion that not all students should be"
type textarea "x"
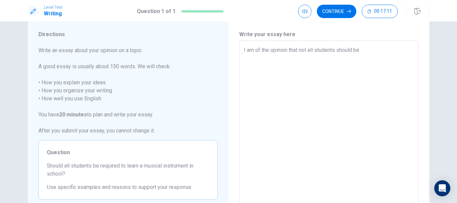
type textarea "I am of the opinion that not all students should be"
type textarea "x"
type textarea "I am of the opinion that not all students should be r"
type textarea "x"
type textarea "I am of the opinion that not all students should be re"
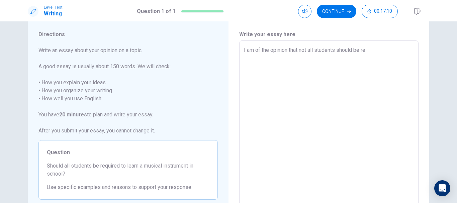
type textarea "x"
type textarea "I am of the opinion that not all students should be reu"
type textarea "x"
type textarea "I am of the opinion that not all students should be re"
type textarea "x"
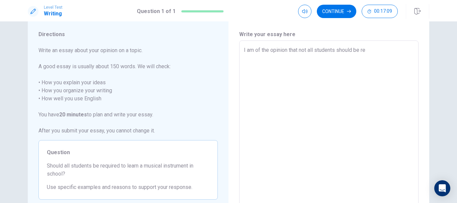
type textarea "I am of the opinion that not all students should be req"
type textarea "x"
type textarea "I am of the opinion that not all students should be requ"
type textarea "x"
type textarea "I am of the opinion that not all students should be requi"
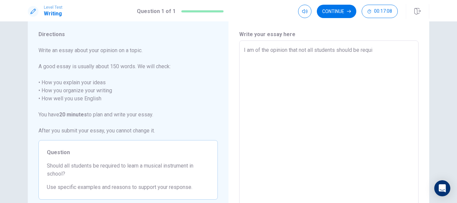
type textarea "x"
type textarea "I am of the opinion that not all students should be requir"
type textarea "x"
type textarea "I am of the opinion that not all students should be require"
type textarea "x"
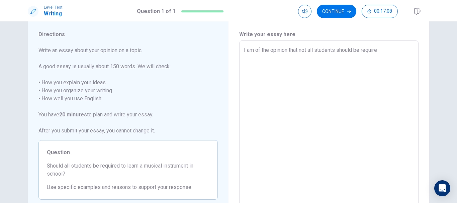
type textarea "I am of the opinion that not all students should be required"
type textarea "x"
type textarea "I am of the opinion that not all students should be required"
type textarea "x"
type textarea "I am of the opinion that not all students should be required t"
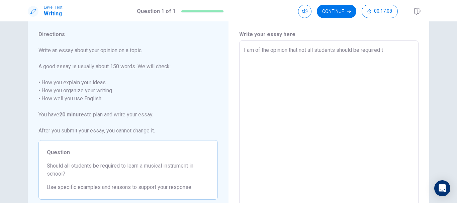
type textarea "x"
type textarea "I am of the opinion that not all students should be required to"
type textarea "x"
type textarea "I am of the opinion that not all students should be required to"
type textarea "x"
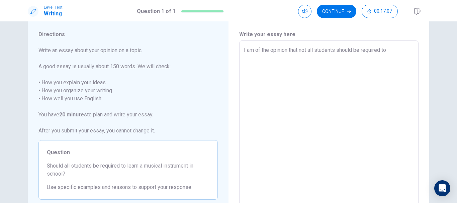
type textarea "I am of the opinion that not all students should be required to l"
type textarea "x"
type textarea "I am of the opinion that not all students should be required to le"
type textarea "x"
type textarea "I am of the opinion that not all students should be required to lea"
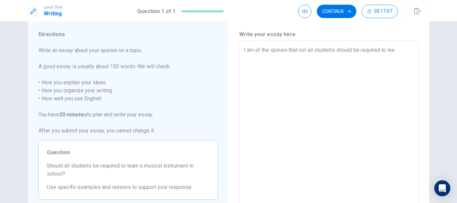
type textarea "x"
type textarea "I am of the opinion that not all students should be required to lear"
type textarea "x"
type textarea "I am of the opinion that not all students should be required to learn"
type textarea "x"
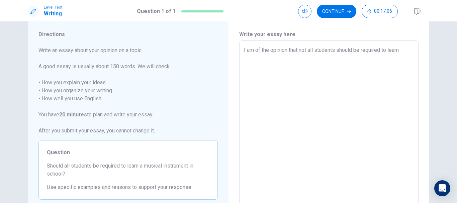
type textarea "I am of the opinion that not all students should be required to learn"
type textarea "x"
type textarea "I am of the opinion that not all students should be required to learn a"
type textarea "x"
type textarea "I am of the opinion that not all students should be required to learn a"
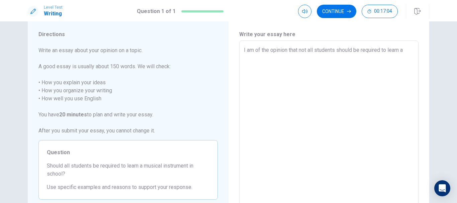
type textarea "x"
type textarea "I am of the opinion that not all students should be required to learn a m"
type textarea "x"
type textarea "I am of the opinion that not all students should be required to learn a mu"
type textarea "x"
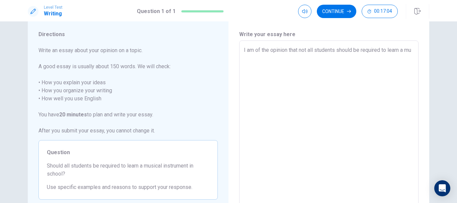
type textarea "I am of the opinion that not all students should be required to learn a mus"
type textarea "x"
type textarea "I am of the opinion that not all students should be required to learn a musi"
type textarea "x"
type textarea "I am of the opinion that not all students should be required to learn a music"
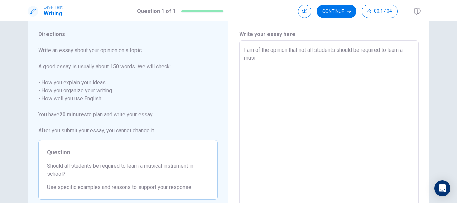
type textarea "x"
type textarea "I am of the opinion that not all students should be required to learn a musica"
type textarea "x"
type textarea "I am of the opinion that not all students should be required to learn a musical"
type textarea "x"
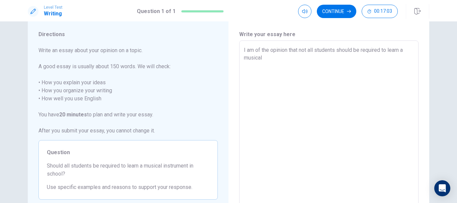
type textarea "I am of the opinion that not all students should be required to learn a musical"
type textarea "x"
type textarea "I am of the opinion that not all students should be required to learn a musical…"
type textarea "x"
type textarea "I am of the opinion that not all students should be required to learn a musical…"
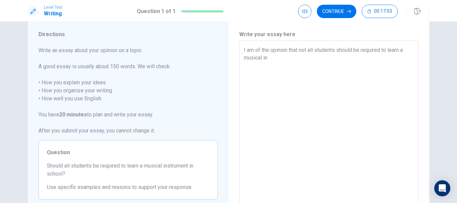
type textarea "x"
type textarea "I am of the opinion that not all students should be required to learn a musical…"
type textarea "x"
type textarea "I am of the opinion that not all students should be required to learn a musical…"
type textarea "x"
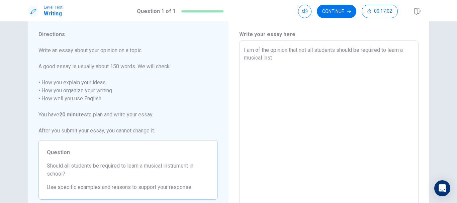
type textarea "I am of the opinion that not all students should be required to learn a musical…"
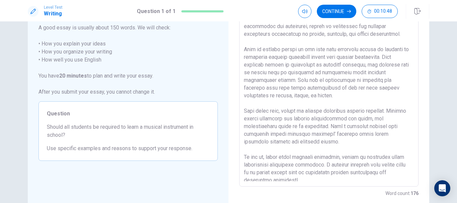
scroll to position [3, 0]
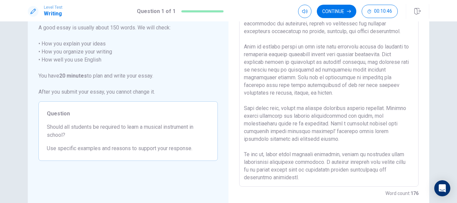
click at [407, 69] on textarea at bounding box center [329, 94] width 170 height 174
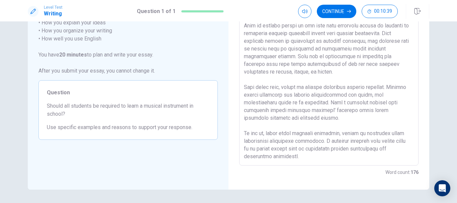
scroll to position [78, 0]
click at [331, 13] on button "Continue" at bounding box center [336, 11] width 39 height 13
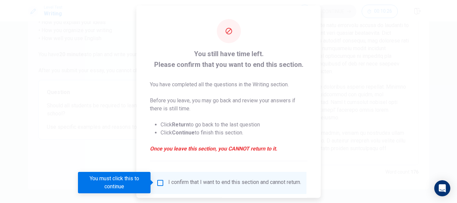
scroll to position [46, 0]
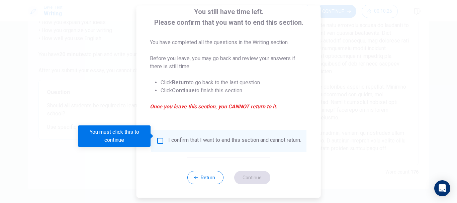
click at [159, 137] on input "You must click this to continue" at bounding box center [160, 141] width 8 height 8
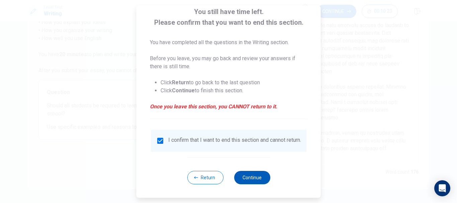
click at [253, 175] on button "Continue" at bounding box center [252, 177] width 36 height 13
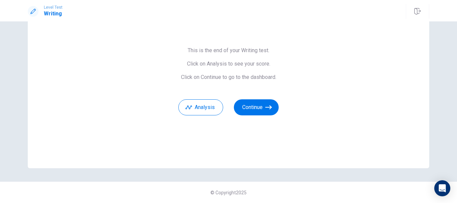
scroll to position [40, 0]
click at [201, 106] on button "Analysis" at bounding box center [200, 107] width 45 height 16
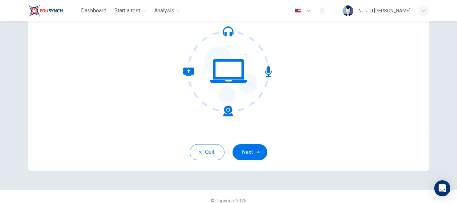
scroll to position [68, 0]
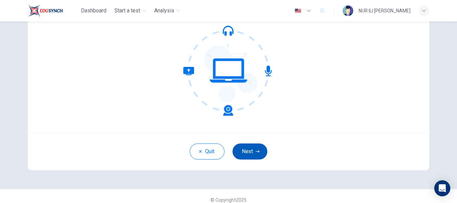
click at [245, 149] on button "Next" at bounding box center [249, 151] width 35 height 16
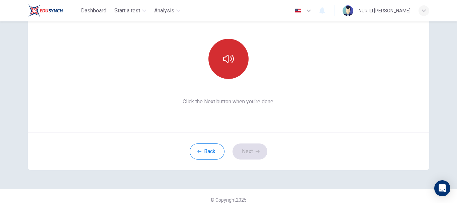
click at [229, 69] on button "button" at bounding box center [228, 59] width 40 height 40
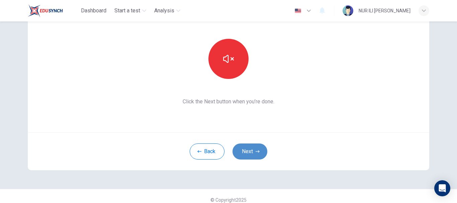
click at [243, 147] on button "Next" at bounding box center [249, 151] width 35 height 16
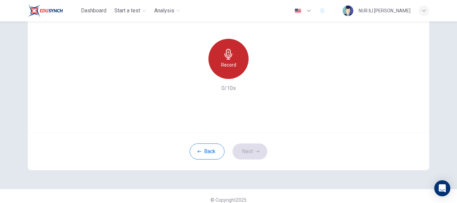
click at [225, 74] on div "Record" at bounding box center [228, 59] width 40 height 40
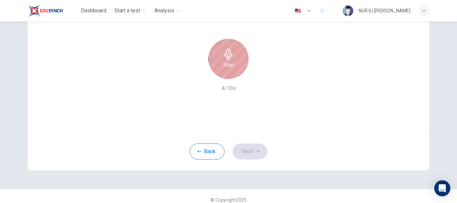
click at [225, 74] on div "Stop" at bounding box center [228, 59] width 40 height 40
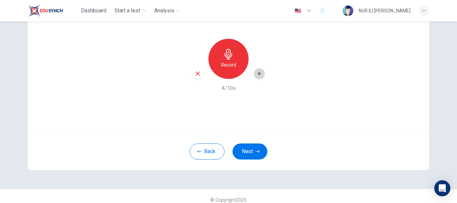
click at [256, 71] on icon "button" at bounding box center [259, 73] width 7 height 7
click at [245, 147] on button "Next" at bounding box center [249, 151] width 35 height 16
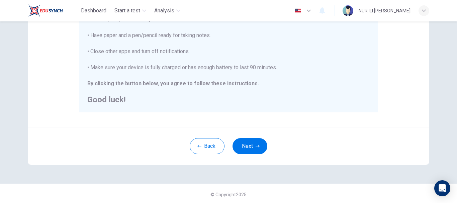
scroll to position [169, 0]
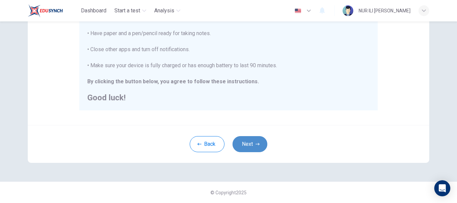
click at [255, 143] on icon "button" at bounding box center [257, 144] width 4 height 4
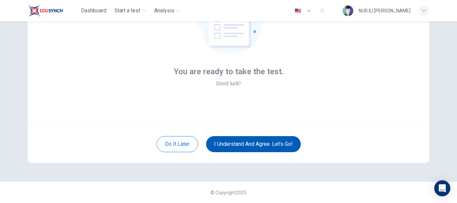
scroll to position [76, 0]
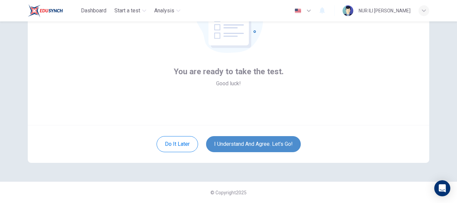
click at [254, 143] on button "I understand and agree. Let’s go!" at bounding box center [253, 144] width 95 height 16
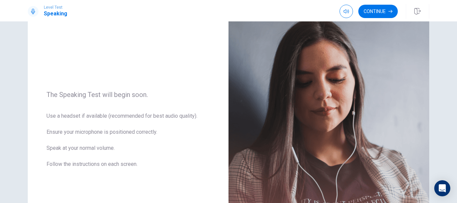
scroll to position [47, 0]
click at [374, 10] on button "Continue" at bounding box center [377, 11] width 39 height 13
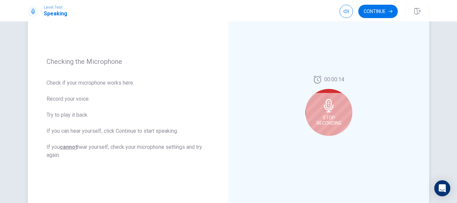
scroll to position [79, 0]
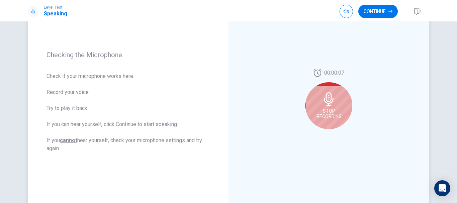
click at [318, 99] on div "Stop Recording" at bounding box center [328, 105] width 47 height 47
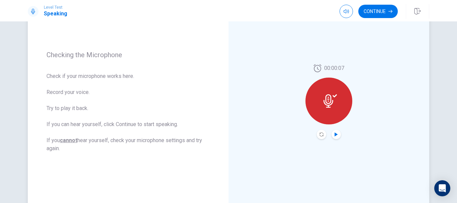
drag, startPoint x: 334, startPoint y: 128, endPoint x: 335, endPoint y: 135, distance: 6.8
click at [335, 135] on div "00:00:07" at bounding box center [328, 101] width 47 height 75
click at [335, 135] on icon "Play Audio" at bounding box center [335, 134] width 3 height 4
click at [373, 17] on button "Continue" at bounding box center [377, 11] width 39 height 13
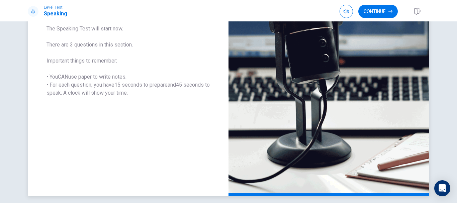
scroll to position [131, 0]
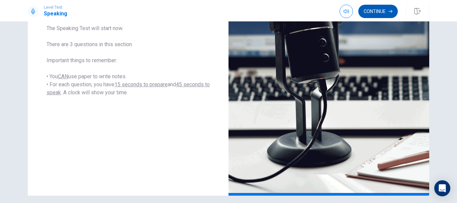
click at [374, 14] on button "Continue" at bounding box center [377, 11] width 39 height 13
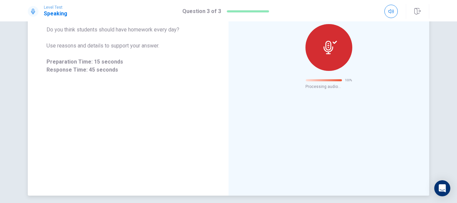
scroll to position [40, 0]
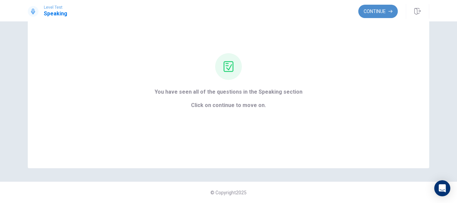
click at [378, 15] on button "Continue" at bounding box center [377, 11] width 39 height 13
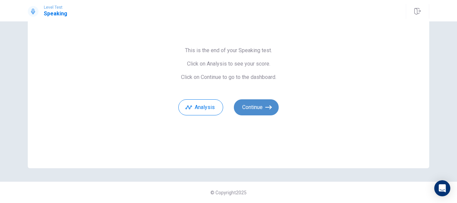
click at [253, 104] on button "Continue" at bounding box center [256, 107] width 45 height 16
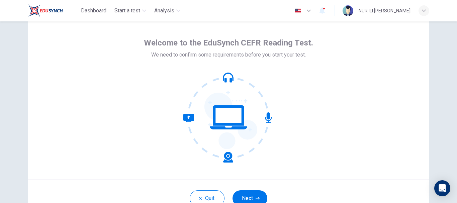
scroll to position [67, 0]
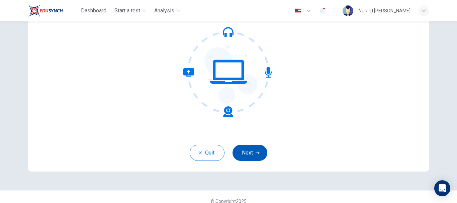
click at [246, 156] on button "Next" at bounding box center [249, 153] width 35 height 16
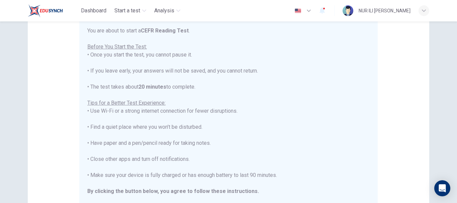
scroll to position [8, 0]
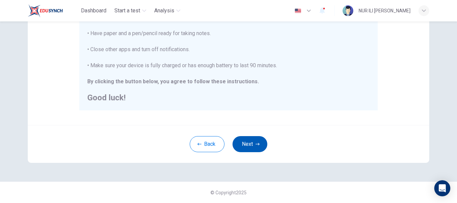
click at [245, 144] on button "Next" at bounding box center [249, 144] width 35 height 16
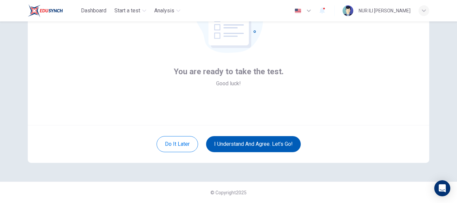
scroll to position [76, 0]
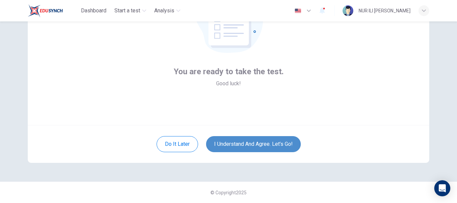
click at [246, 142] on button "I understand and agree. Let’s go!" at bounding box center [253, 144] width 95 height 16
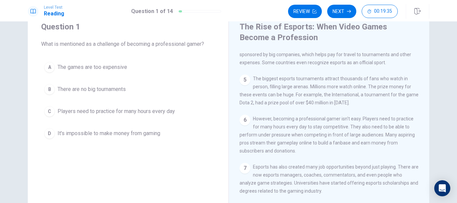
scroll to position [33, 0]
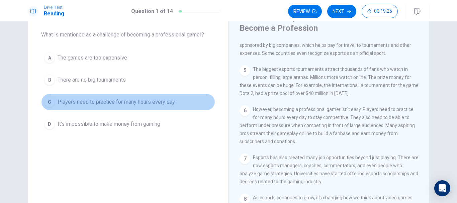
click at [104, 103] on span "Players need to practice for many hours every day" at bounding box center [116, 102] width 117 height 8
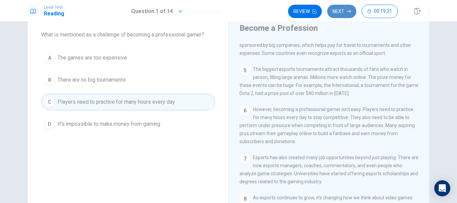
click at [336, 12] on button "Next" at bounding box center [341, 11] width 29 height 13
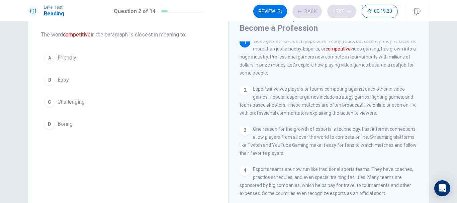
scroll to position [0, 0]
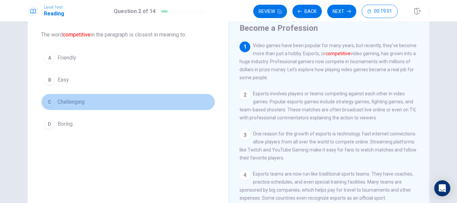
click at [85, 104] on button "C Challenging" at bounding box center [128, 102] width 174 height 17
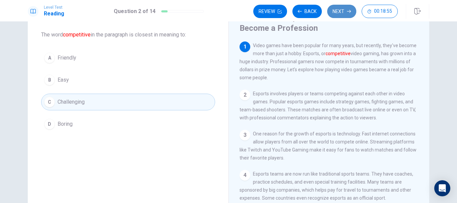
click at [341, 11] on button "Next" at bounding box center [341, 11] width 29 height 13
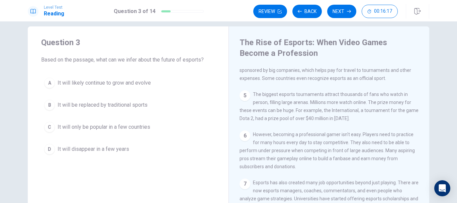
scroll to position [156, 0]
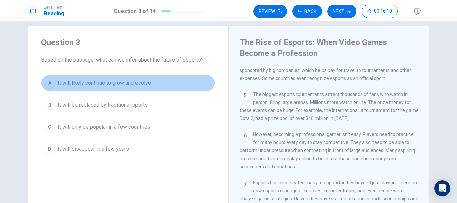
click at [131, 84] on span "It will likely continue to grow and evolve" at bounding box center [104, 83] width 93 height 8
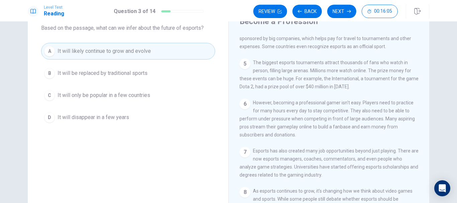
scroll to position [38, 0]
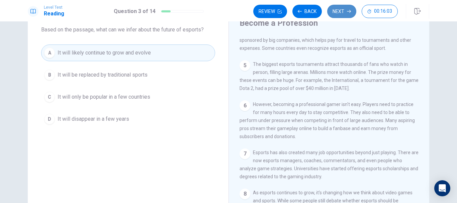
click at [349, 12] on icon "button" at bounding box center [349, 11] width 4 height 4
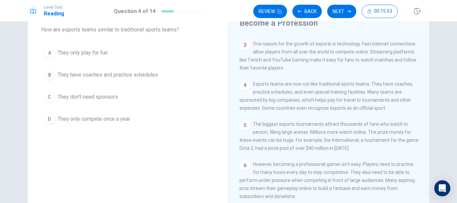
scroll to position [81, 0]
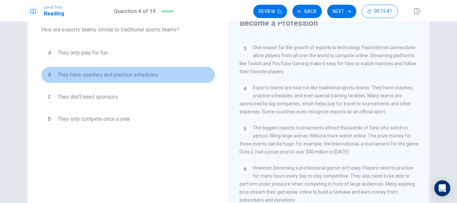
click at [141, 72] on span "They have coaches and practice schedules" at bounding box center [108, 75] width 100 height 8
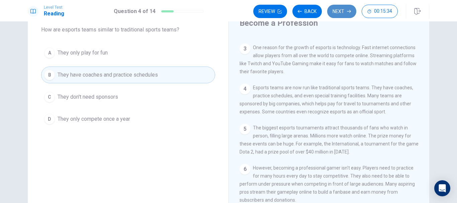
click at [343, 9] on button "Next" at bounding box center [341, 11] width 29 height 13
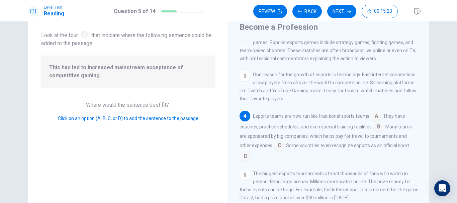
scroll to position [35, 0]
click at [278, 148] on input at bounding box center [279, 145] width 11 height 11
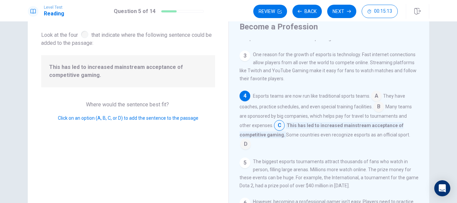
scroll to position [76, 0]
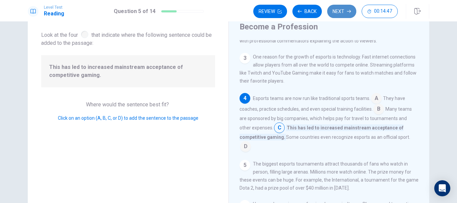
click at [345, 11] on button "Next" at bounding box center [341, 11] width 29 height 13
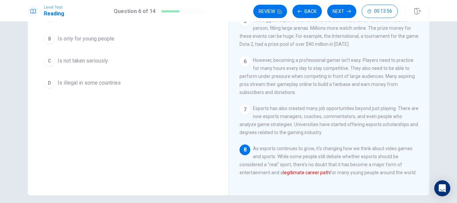
scroll to position [49, 0]
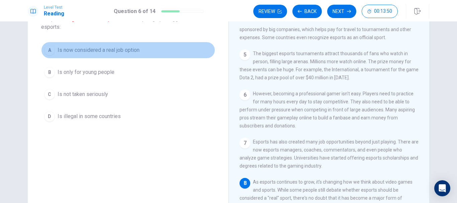
click at [96, 47] on span "Is now considered a real job option" at bounding box center [99, 50] width 82 height 8
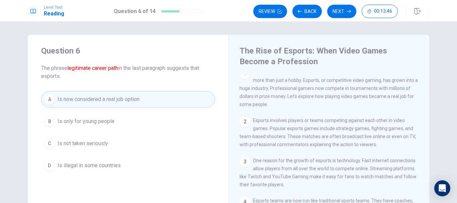
scroll to position [0, 0]
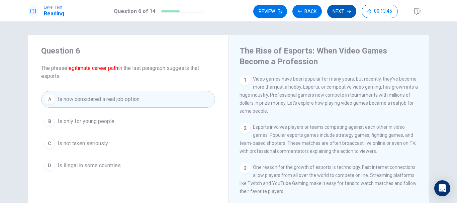
click at [332, 14] on button "Next" at bounding box center [341, 11] width 29 height 13
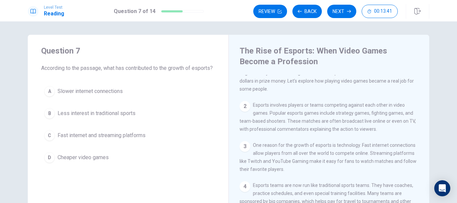
scroll to position [33, 0]
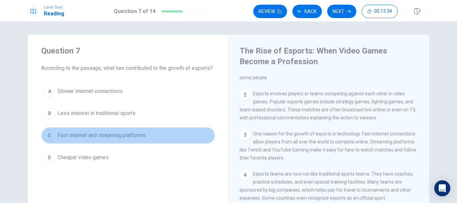
click at [110, 139] on span "Fast internet and streaming platforms" at bounding box center [102, 135] width 88 height 8
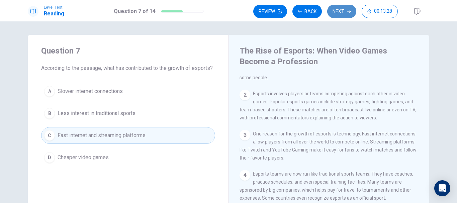
click at [340, 10] on button "Next" at bounding box center [341, 11] width 29 height 13
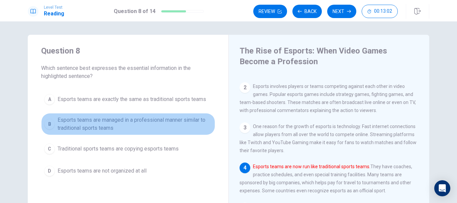
click at [147, 123] on span "Esports teams are managed in a professional manner similar to traditional sport…" at bounding box center [135, 124] width 154 height 16
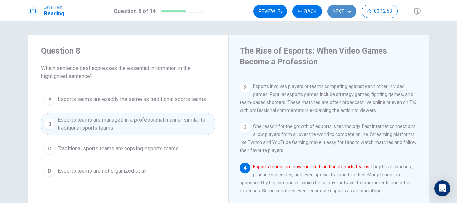
click at [331, 12] on button "Next" at bounding box center [341, 11] width 29 height 13
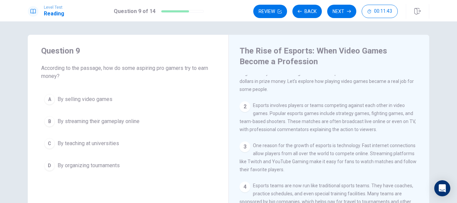
scroll to position [33, 0]
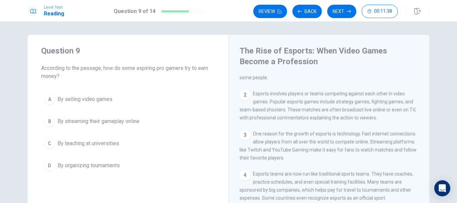
click at [109, 122] on span "By streaming their gameplay online" at bounding box center [99, 121] width 82 height 8
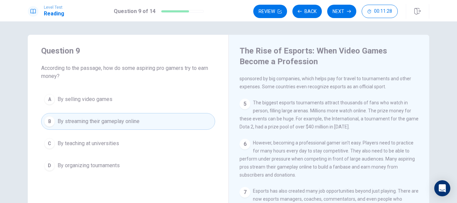
scroll to position [156, 0]
click at [342, 14] on button "Next" at bounding box center [341, 11] width 29 height 13
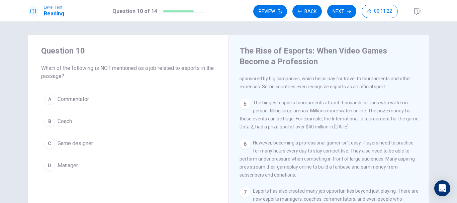
scroll to position [33, 0]
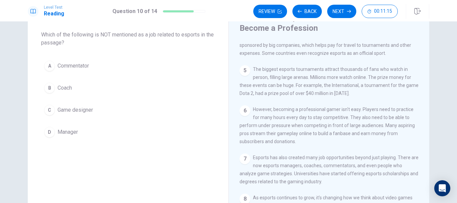
click at [99, 109] on button "C Game designer" at bounding box center [128, 110] width 174 height 17
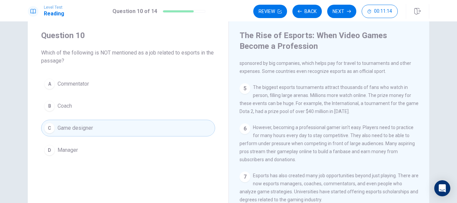
scroll to position [0, 0]
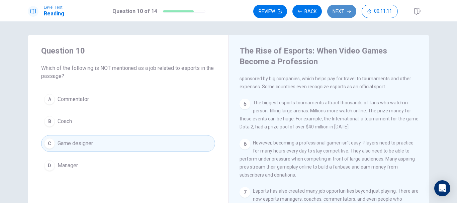
click at [346, 13] on button "Next" at bounding box center [341, 11] width 29 height 13
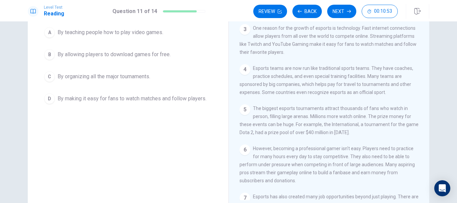
scroll to position [56, 0]
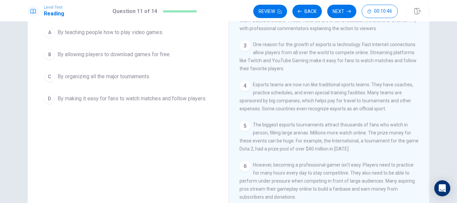
click at [123, 95] on span "By making it easy for fans to watch matches and follow players." at bounding box center [132, 99] width 149 height 8
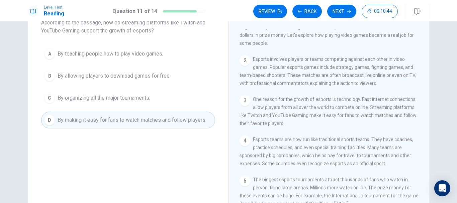
scroll to position [33, 0]
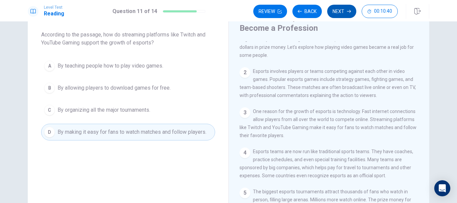
click at [336, 12] on button "Next" at bounding box center [341, 11] width 29 height 13
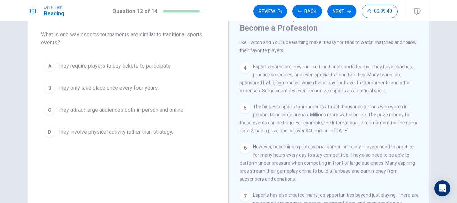
scroll to position [108, 0]
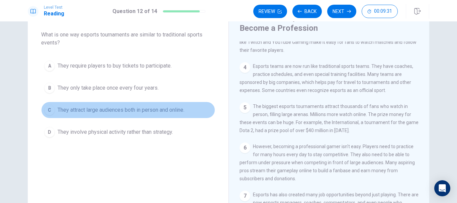
click at [153, 103] on button "C They attract large audiences both in person and online." at bounding box center [128, 110] width 174 height 17
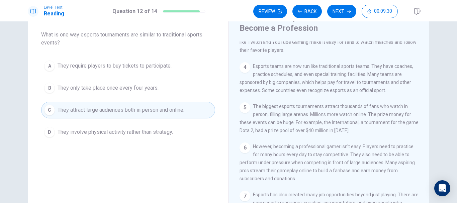
scroll to position [0, 0]
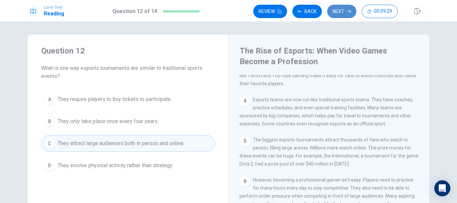
click at [346, 15] on button "Next" at bounding box center [341, 11] width 29 height 13
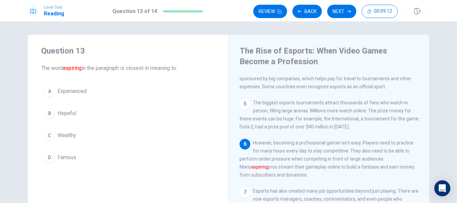
scroll to position [156, 0]
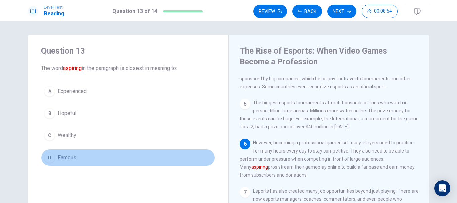
click at [71, 155] on span "Famous" at bounding box center [67, 157] width 19 height 8
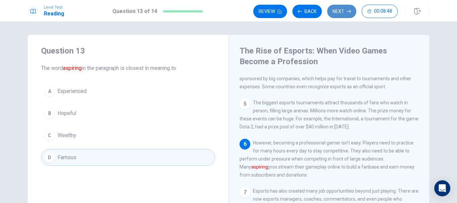
click at [339, 11] on button "Next" at bounding box center [341, 11] width 29 height 13
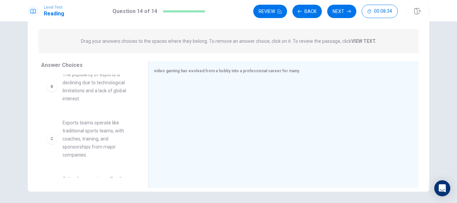
scroll to position [58, 0]
click at [77, 149] on span "Esports teams operate like traditional sports teams, with coaches, training, an…" at bounding box center [98, 138] width 70 height 40
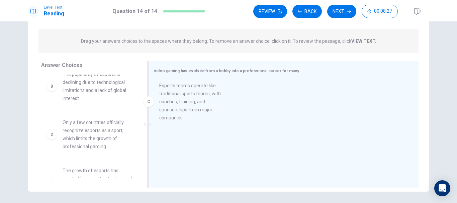
drag, startPoint x: 77, startPoint y: 149, endPoint x: 184, endPoint y: 99, distance: 118.5
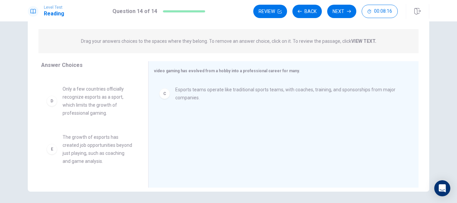
scroll to position [92, 0]
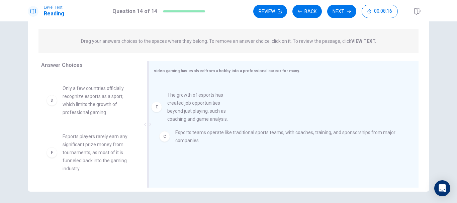
drag, startPoint x: 94, startPoint y: 170, endPoint x: 205, endPoint y: 117, distance: 122.8
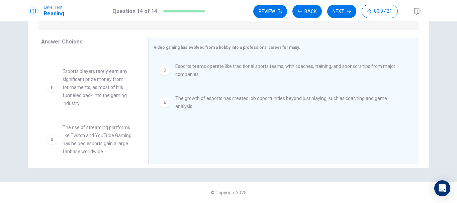
scroll to position [148, 0]
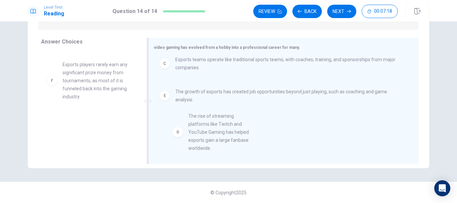
drag, startPoint x: 96, startPoint y: 140, endPoint x: 227, endPoint y: 135, distance: 131.5
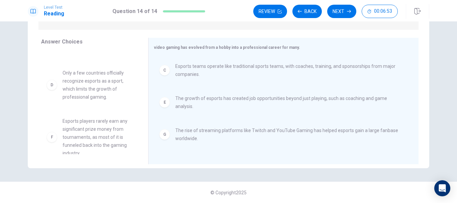
scroll to position [100, 0]
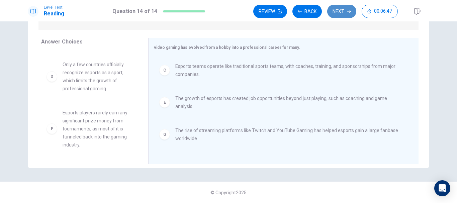
click at [336, 13] on button "Next" at bounding box center [341, 11] width 29 height 13
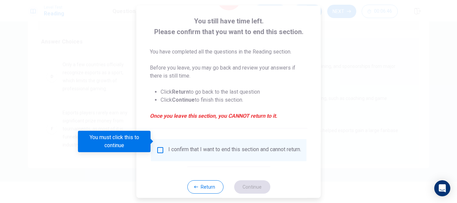
scroll to position [46, 0]
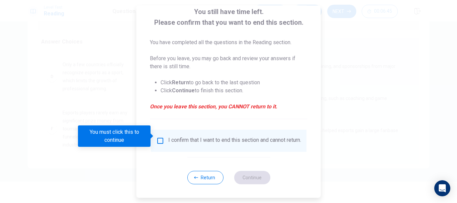
click at [160, 137] on input "You must click this to continue" at bounding box center [160, 141] width 8 height 8
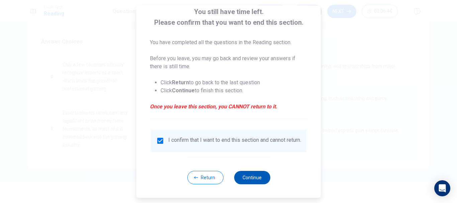
click at [260, 181] on button "Continue" at bounding box center [252, 177] width 36 height 13
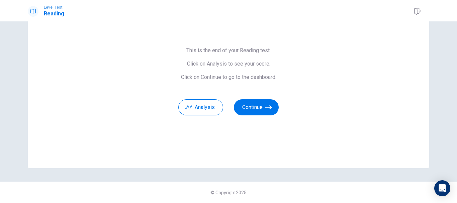
scroll to position [40, 0]
click at [203, 104] on button "Analysis" at bounding box center [200, 107] width 45 height 16
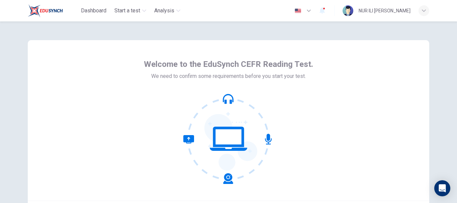
scroll to position [76, 0]
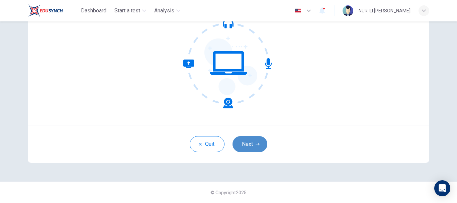
click at [244, 140] on button "Next" at bounding box center [249, 144] width 35 height 16
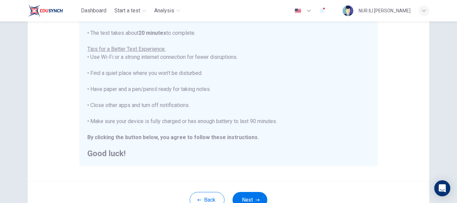
scroll to position [169, 0]
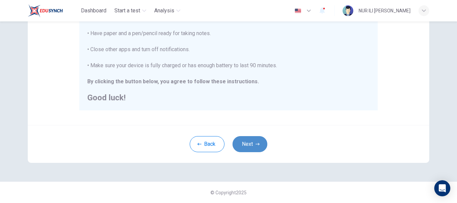
click at [242, 147] on button "Next" at bounding box center [249, 144] width 35 height 16
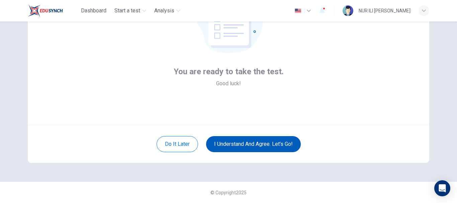
scroll to position [76, 0]
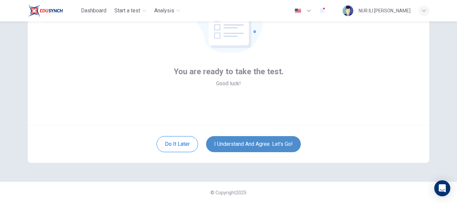
click at [244, 150] on button "I understand and agree. Let’s go!" at bounding box center [253, 144] width 95 height 16
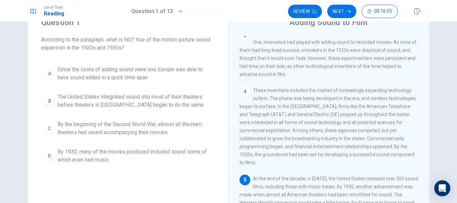
scroll to position [23, 0]
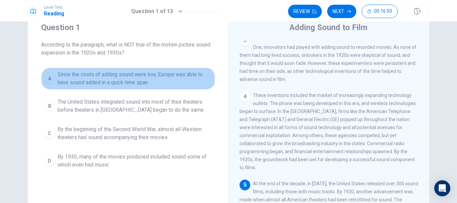
click at [140, 78] on span "Since the costs of adding sound were low, Europe was able to have sound added i…" at bounding box center [135, 79] width 154 height 16
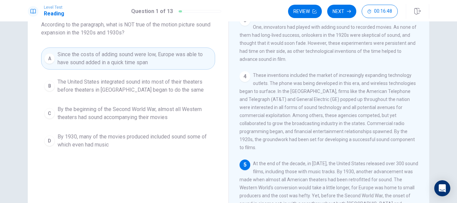
scroll to position [44, 0]
click at [337, 10] on button "Next" at bounding box center [341, 11] width 29 height 13
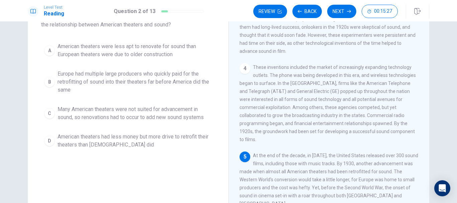
scroll to position [52, 0]
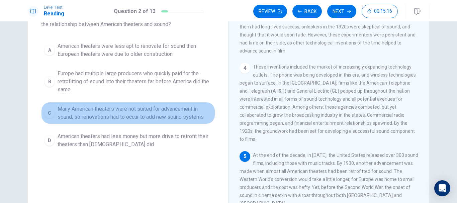
click at [148, 116] on span "Many American theaters were not suited for advancement in sound, so renovations…" at bounding box center [135, 113] width 154 height 16
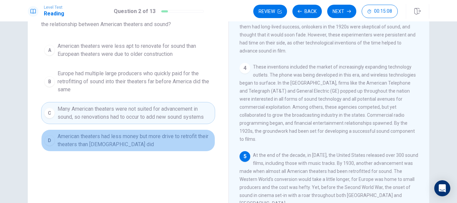
click at [151, 138] on span "American theaters had less money but more drive to retrofit their theaters than…" at bounding box center [135, 140] width 154 height 16
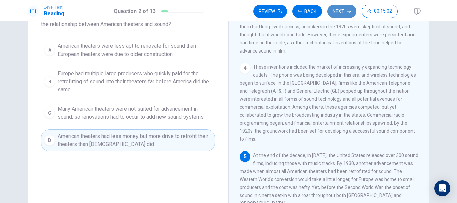
click at [341, 8] on button "Next" at bounding box center [341, 11] width 29 height 13
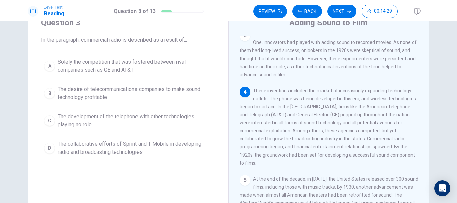
scroll to position [28, 0]
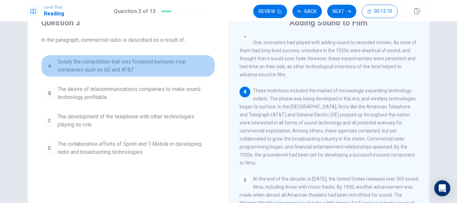
click at [138, 67] on span "Solely the competition that was fostered between rival companies such as GE and…" at bounding box center [135, 66] width 154 height 16
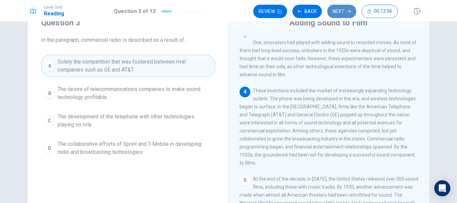
click at [344, 11] on button "Next" at bounding box center [341, 11] width 29 height 13
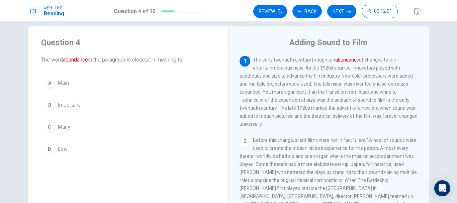
scroll to position [11, 0]
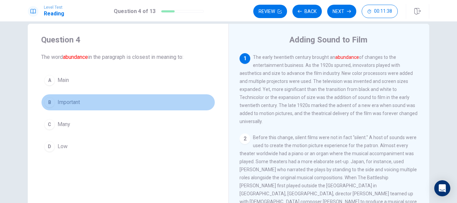
click at [75, 99] on span "Important" at bounding box center [69, 102] width 22 height 8
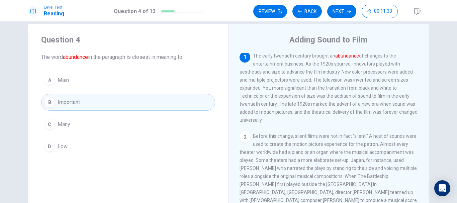
scroll to position [0, 0]
click at [348, 11] on icon "button" at bounding box center [349, 11] width 4 height 4
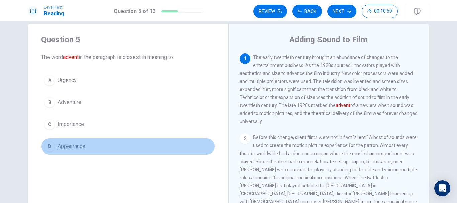
click at [76, 147] on span "Appearance" at bounding box center [72, 146] width 28 height 8
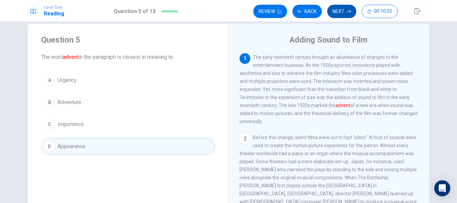
click at [341, 9] on button "Next" at bounding box center [341, 11] width 29 height 13
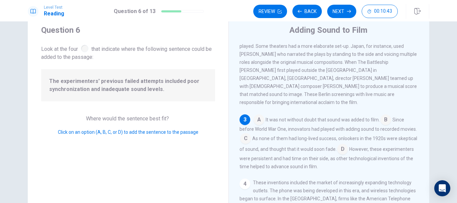
scroll to position [21, 0]
click at [348, 149] on input at bounding box center [342, 149] width 11 height 11
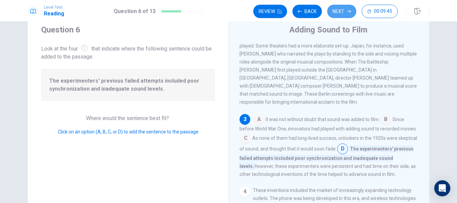
click at [344, 11] on button "Next" at bounding box center [341, 11] width 29 height 13
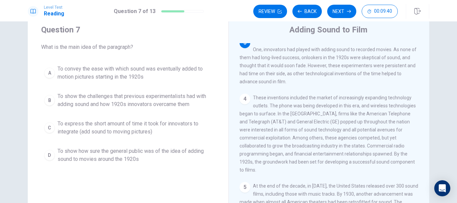
scroll to position [149, 0]
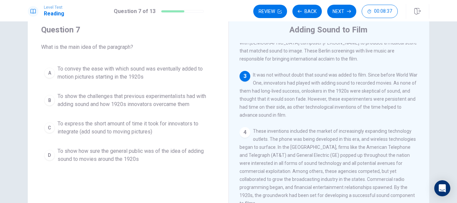
click at [155, 96] on span "To show the challenges that previous experimentalists had with adding sound and…" at bounding box center [135, 100] width 154 height 16
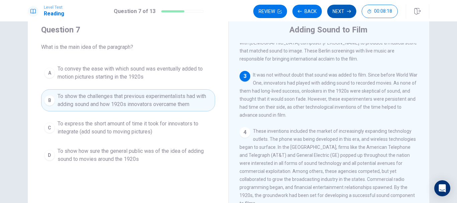
click at [339, 14] on button "Next" at bounding box center [341, 11] width 29 height 13
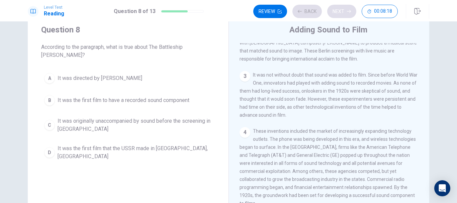
scroll to position [83, 0]
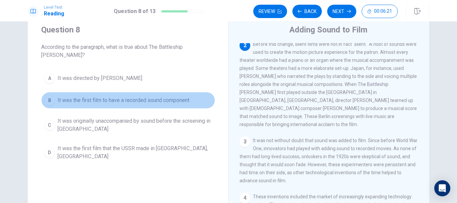
click at [134, 96] on span "It was the first film to have a recorded sound component" at bounding box center [124, 100] width 132 height 8
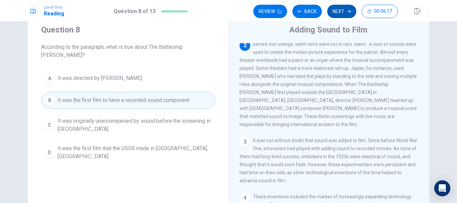
click at [347, 10] on icon "button" at bounding box center [349, 11] width 4 height 4
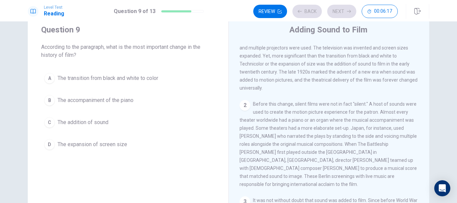
scroll to position [0, 0]
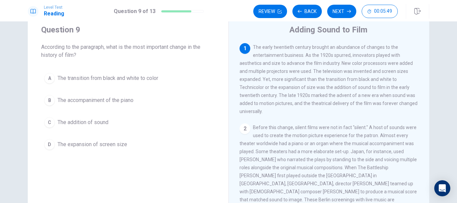
click at [115, 143] on span "The expansion of screen size" at bounding box center [93, 144] width 70 height 8
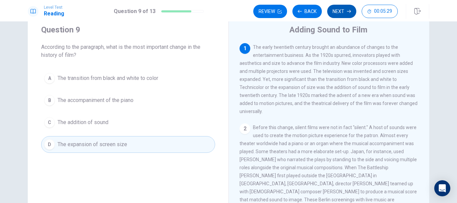
click at [342, 9] on button "Next" at bounding box center [341, 11] width 29 height 13
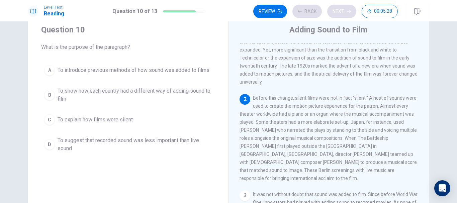
scroll to position [41, 0]
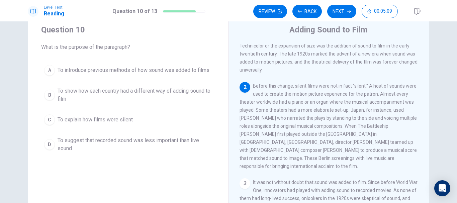
click at [116, 70] on span "To introduce previous methods of how sound was added to films" at bounding box center [134, 70] width 152 height 8
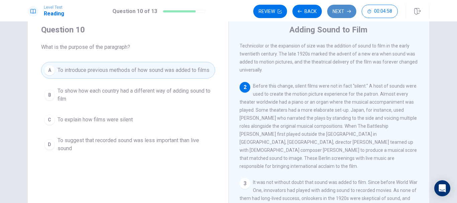
click at [346, 10] on button "Next" at bounding box center [341, 11] width 29 height 13
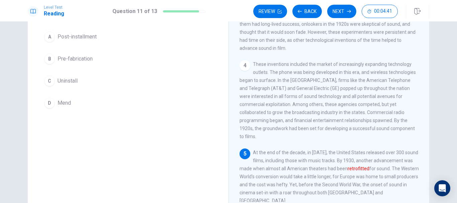
scroll to position [21, 0]
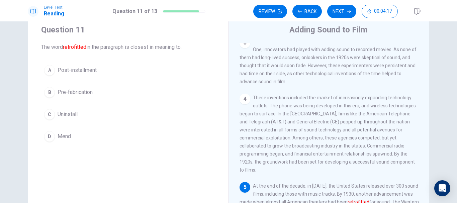
click at [98, 75] on button "A Post-installment" at bounding box center [128, 70] width 174 height 17
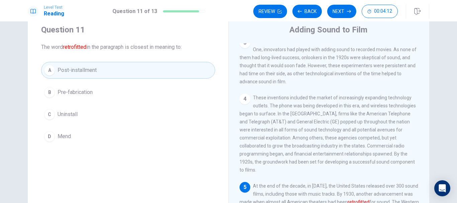
click at [98, 93] on button "B Pre-fabrication" at bounding box center [128, 92] width 174 height 17
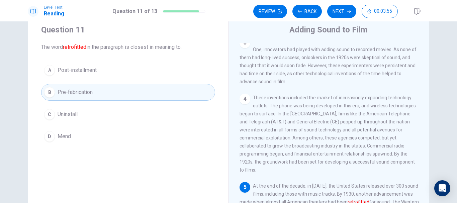
click at [123, 79] on div "A Post-installment B Pre-fabrication C Uninstall D Mend" at bounding box center [128, 103] width 174 height 83
click at [103, 134] on button "D Mend" at bounding box center [128, 136] width 174 height 17
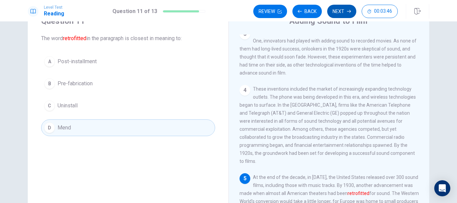
scroll to position [55, 0]
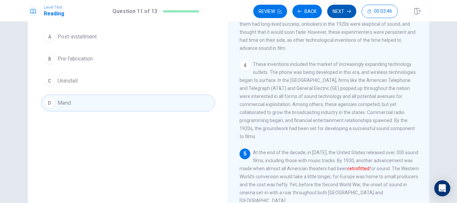
click at [344, 7] on button "Next" at bounding box center [341, 11] width 29 height 13
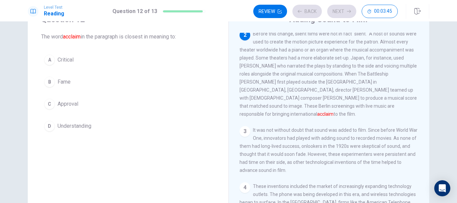
scroll to position [0, 0]
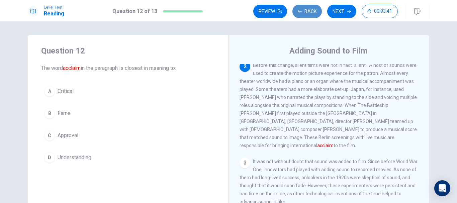
click at [307, 10] on button "Back" at bounding box center [306, 11] width 29 height 13
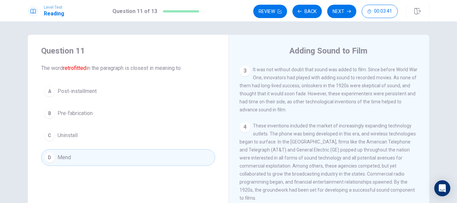
scroll to position [182, 0]
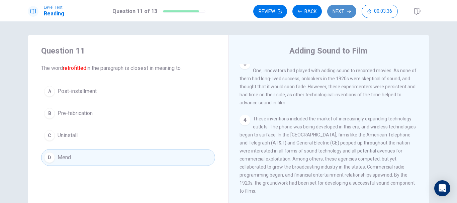
click at [342, 12] on button "Next" at bounding box center [341, 11] width 29 height 13
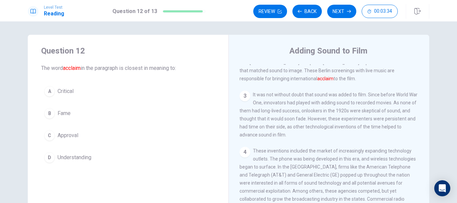
scroll to position [117, 0]
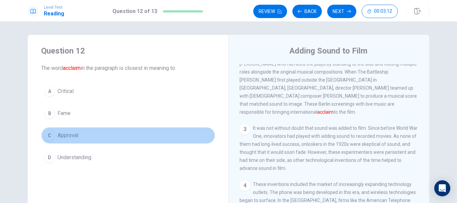
click at [58, 135] on span "Approval" at bounding box center [68, 135] width 21 height 8
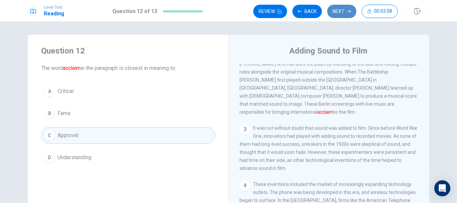
click at [338, 11] on button "Next" at bounding box center [341, 11] width 29 height 13
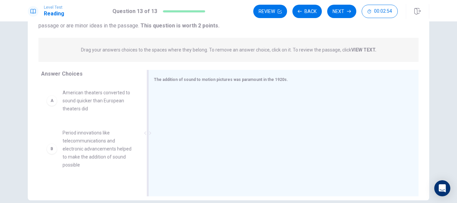
scroll to position [99, 0]
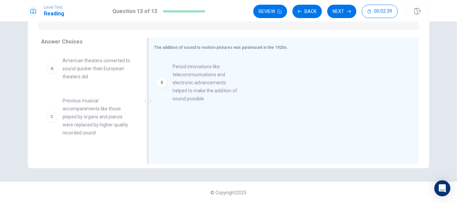
drag, startPoint x: 84, startPoint y: 126, endPoint x: 204, endPoint y: 90, distance: 125.2
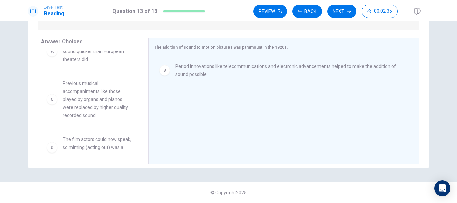
scroll to position [33, 0]
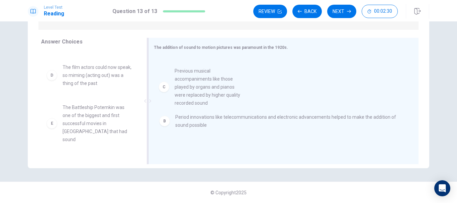
drag, startPoint x: 82, startPoint y: 87, endPoint x: 202, endPoint y: 91, distance: 120.1
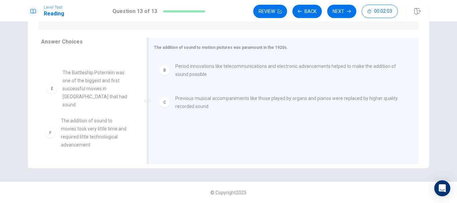
scroll to position [9, 0]
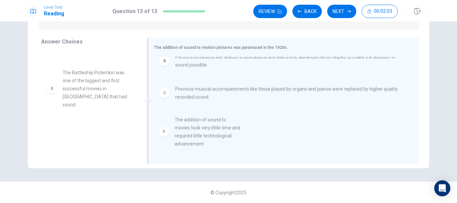
drag, startPoint x: 91, startPoint y: 134, endPoint x: 215, endPoint y: 133, distance: 124.1
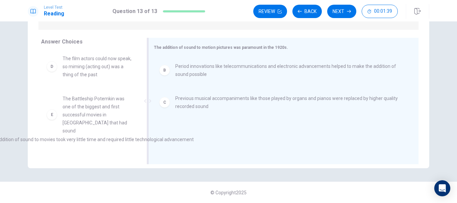
scroll to position [47, 0]
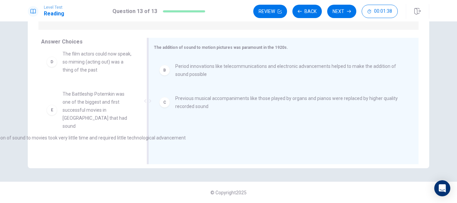
drag, startPoint x: 329, startPoint y: 132, endPoint x: 133, endPoint y: 139, distance: 196.4
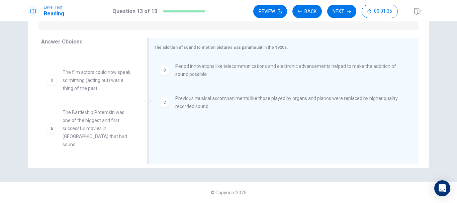
scroll to position [13, 0]
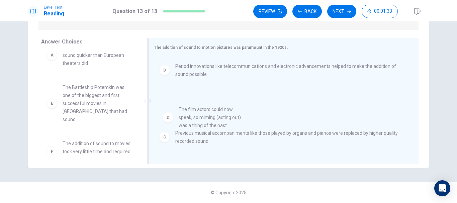
drag, startPoint x: 87, startPoint y: 94, endPoint x: 208, endPoint y: 118, distance: 123.0
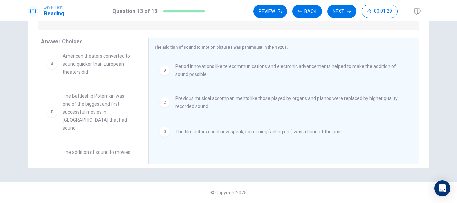
scroll to position [0, 0]
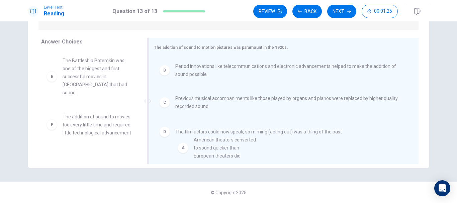
drag, startPoint x: 94, startPoint y: 69, endPoint x: 229, endPoint y: 151, distance: 158.3
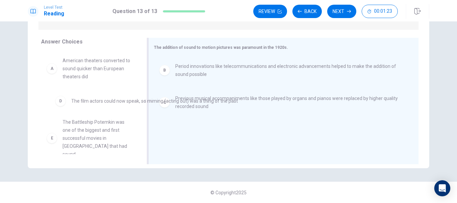
drag, startPoint x: 199, startPoint y: 133, endPoint x: 93, endPoint y: 101, distance: 110.0
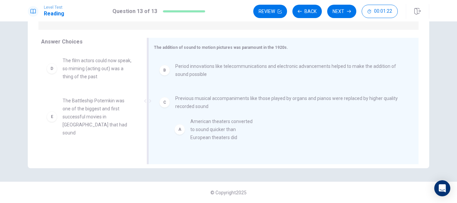
drag, startPoint x: 78, startPoint y: 66, endPoint x: 219, endPoint y: 131, distance: 156.0
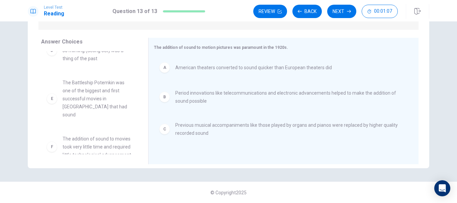
scroll to position [28, 0]
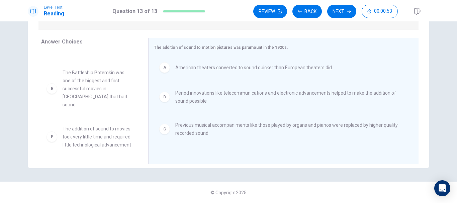
click at [61, 119] on div "F The addition of sound to movies took very little time and required little tec…" at bounding box center [89, 136] width 96 height 35
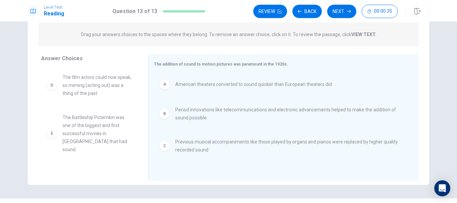
scroll to position [66, 0]
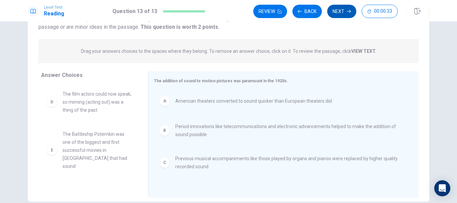
click at [337, 12] on button "Next" at bounding box center [341, 11] width 29 height 13
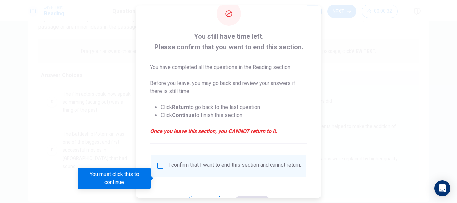
scroll to position [46, 0]
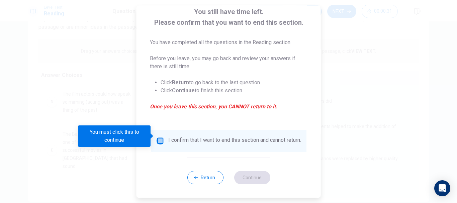
click at [160, 137] on input "You must click this to continue" at bounding box center [160, 141] width 8 height 8
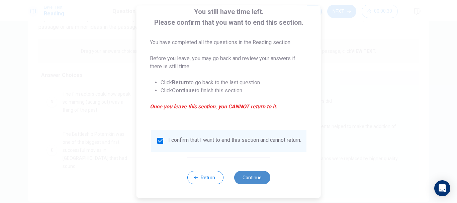
click at [247, 178] on button "Continue" at bounding box center [252, 177] width 36 height 13
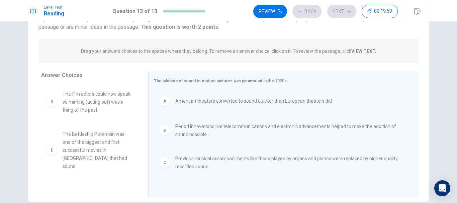
scroll to position [40, 0]
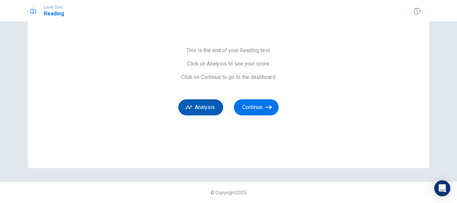
click at [196, 111] on button "Analysis" at bounding box center [200, 107] width 45 height 16
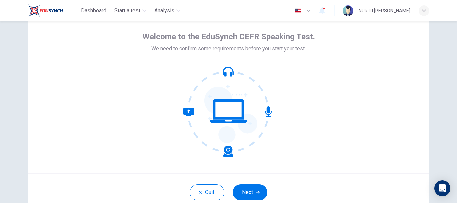
scroll to position [76, 0]
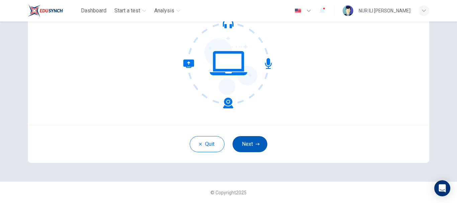
click at [249, 148] on button "Next" at bounding box center [249, 144] width 35 height 16
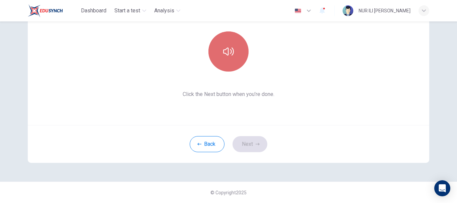
click at [227, 53] on icon "button" at bounding box center [228, 51] width 11 height 11
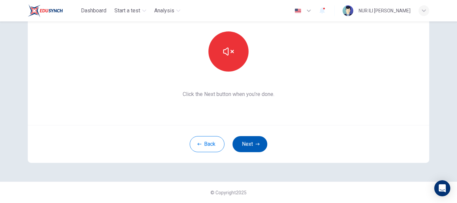
click at [249, 149] on button "Next" at bounding box center [249, 144] width 35 height 16
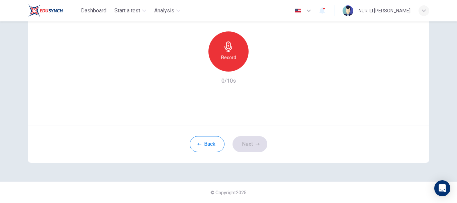
click at [230, 57] on h6 "Record" at bounding box center [228, 57] width 15 height 8
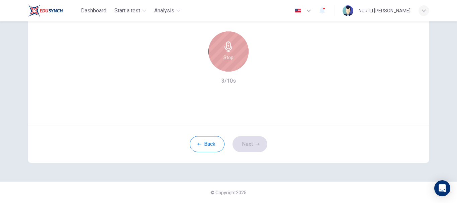
click at [229, 59] on h6 "Stop" at bounding box center [228, 57] width 10 height 8
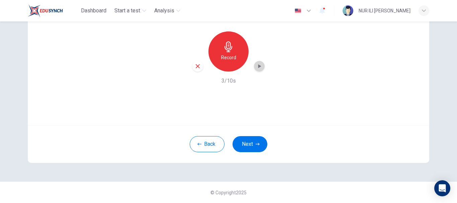
click at [261, 64] on div "button" at bounding box center [259, 66] width 11 height 11
click at [242, 139] on button "Next" at bounding box center [249, 144] width 35 height 16
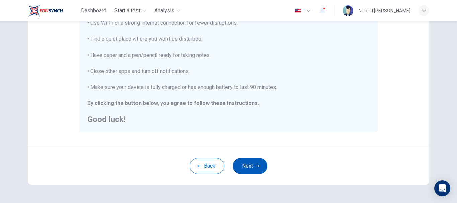
scroll to position [147, 0]
click at [246, 168] on button "Next" at bounding box center [249, 165] width 35 height 16
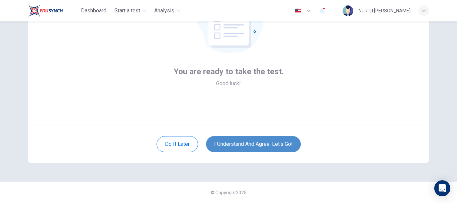
click at [243, 141] on button "I understand and agree. Let’s go!" at bounding box center [253, 144] width 95 height 16
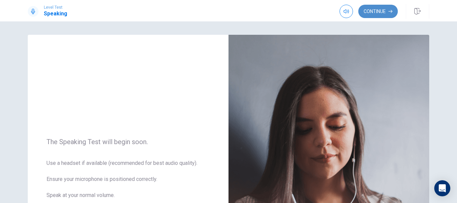
click at [377, 8] on button "Continue" at bounding box center [377, 11] width 39 height 13
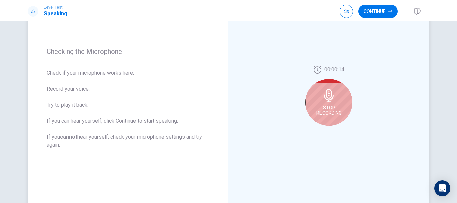
scroll to position [86, 0]
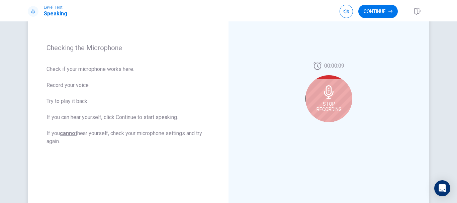
click at [326, 98] on icon at bounding box center [329, 91] width 10 height 13
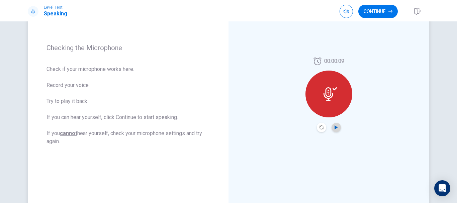
click at [335, 127] on icon "Play Audio" at bounding box center [335, 127] width 3 height 4
click at [372, 11] on button "Continue" at bounding box center [377, 11] width 39 height 13
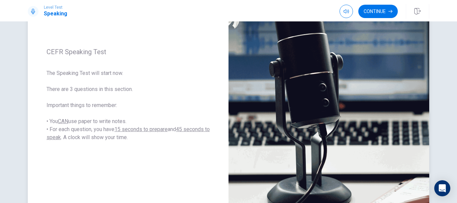
scroll to position [158, 0]
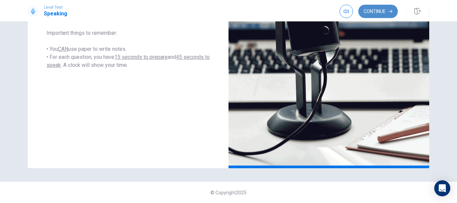
click at [374, 12] on button "Continue" at bounding box center [377, 11] width 39 height 13
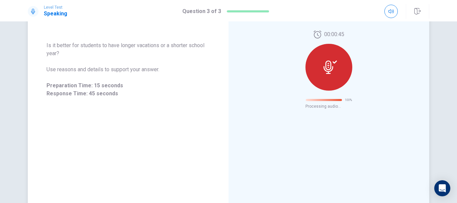
scroll to position [40, 0]
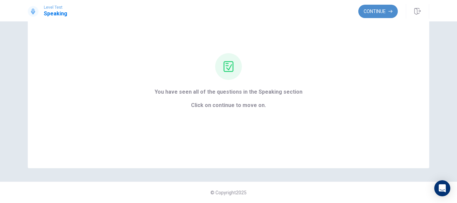
click at [366, 14] on button "Continue" at bounding box center [377, 11] width 39 height 13
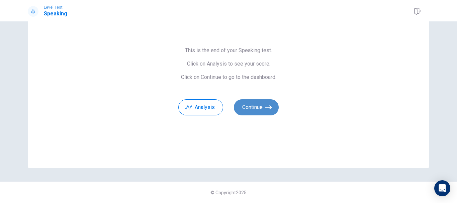
click at [251, 109] on button "Continue" at bounding box center [256, 107] width 45 height 16
